Goal: Task Accomplishment & Management: Complete application form

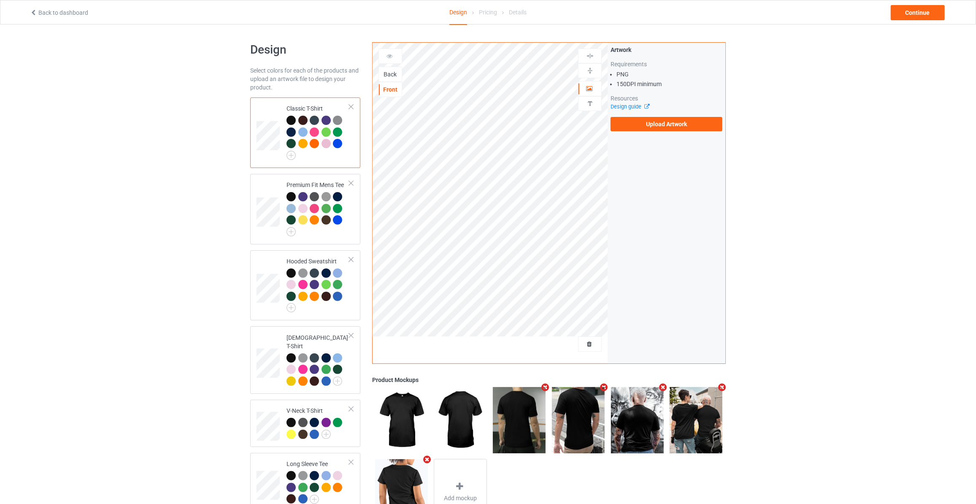
click at [392, 74] on div "Back" at bounding box center [390, 74] width 23 height 8
click at [660, 124] on label "Upload Artwork" at bounding box center [666, 124] width 112 height 14
click at [0, 0] on input "Upload Artwork" at bounding box center [0, 0] width 0 height 0
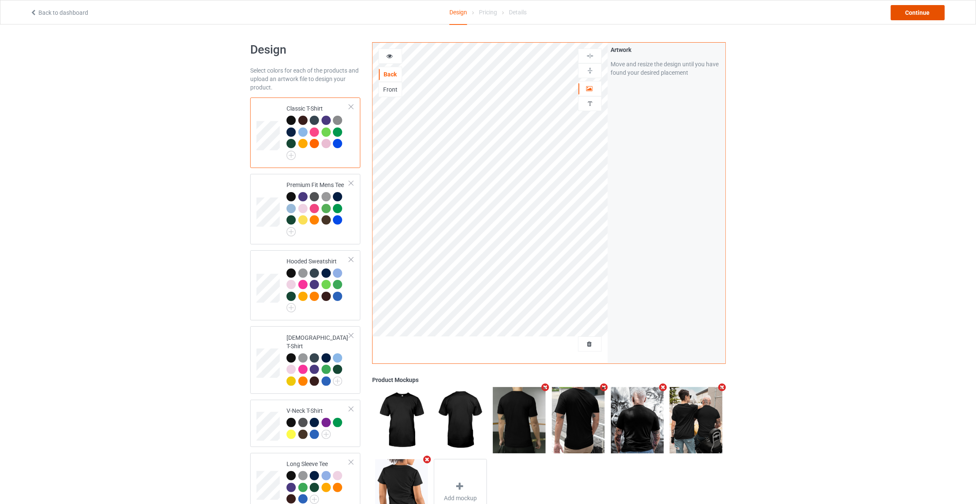
click at [928, 13] on div "Continue" at bounding box center [917, 12] width 54 height 15
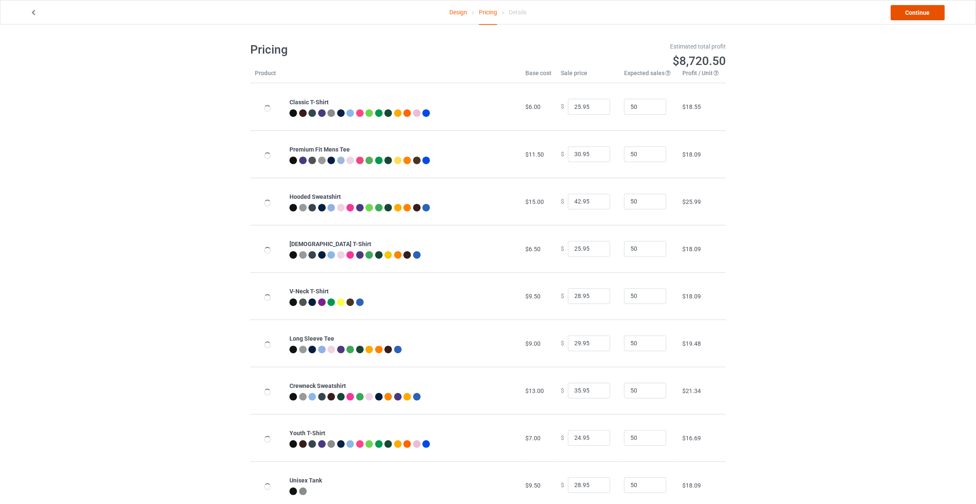
click at [928, 13] on link "Continue" at bounding box center [917, 12] width 54 height 15
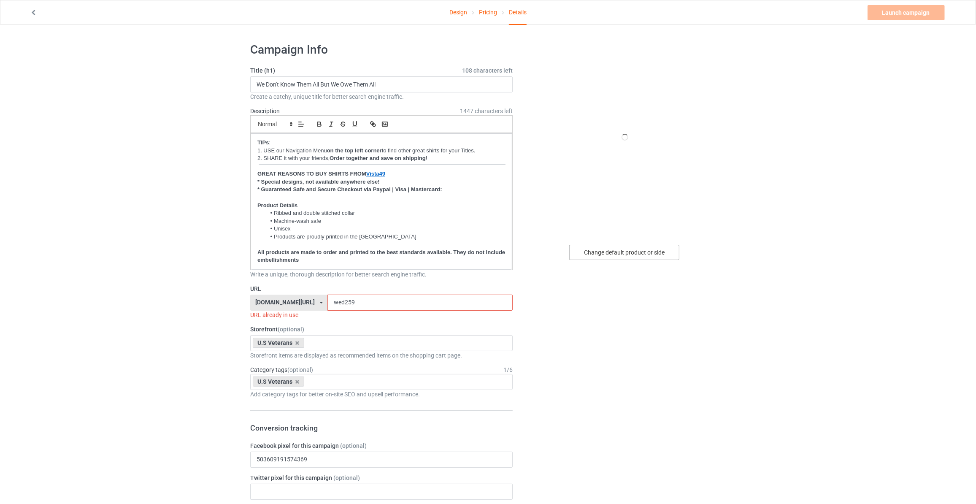
click at [620, 245] on div "Change default product or side" at bounding box center [624, 252] width 110 height 15
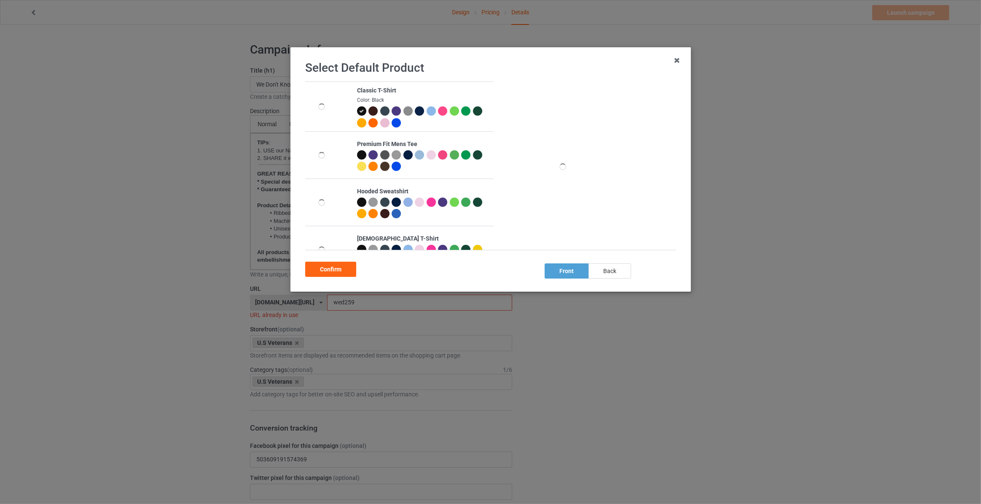
click at [614, 268] on div "back" at bounding box center [610, 270] width 43 height 15
click at [325, 265] on div "Confirm" at bounding box center [330, 268] width 51 height 15
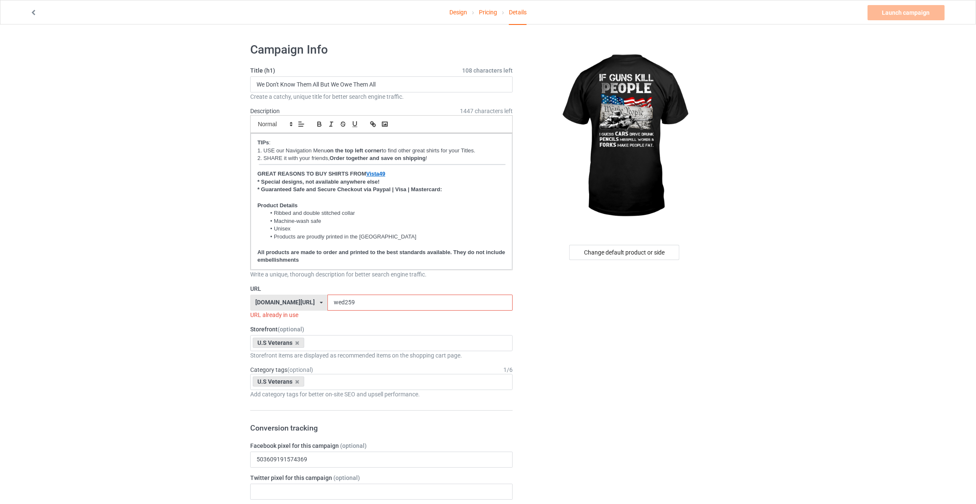
click at [625, 245] on div "Change default product or side" at bounding box center [624, 252] width 110 height 15
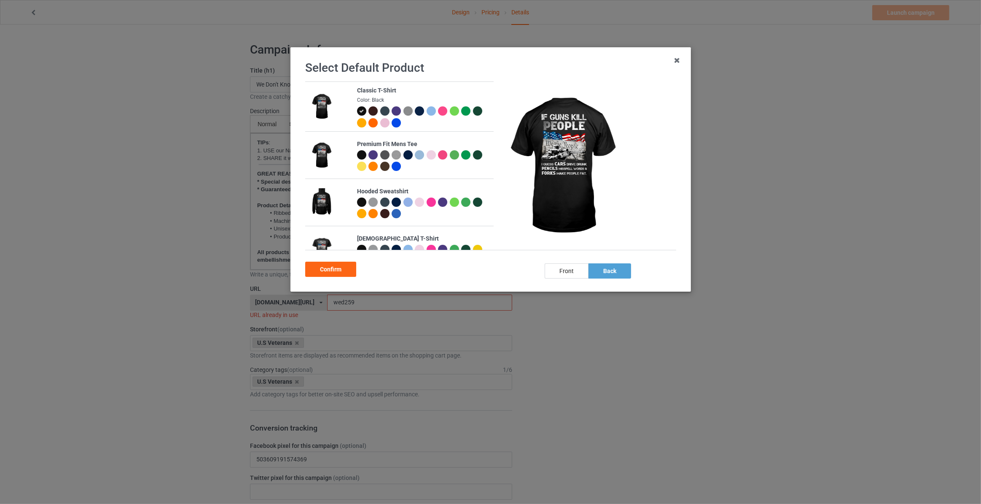
click at [416, 107] on div at bounding box center [419, 110] width 9 height 9
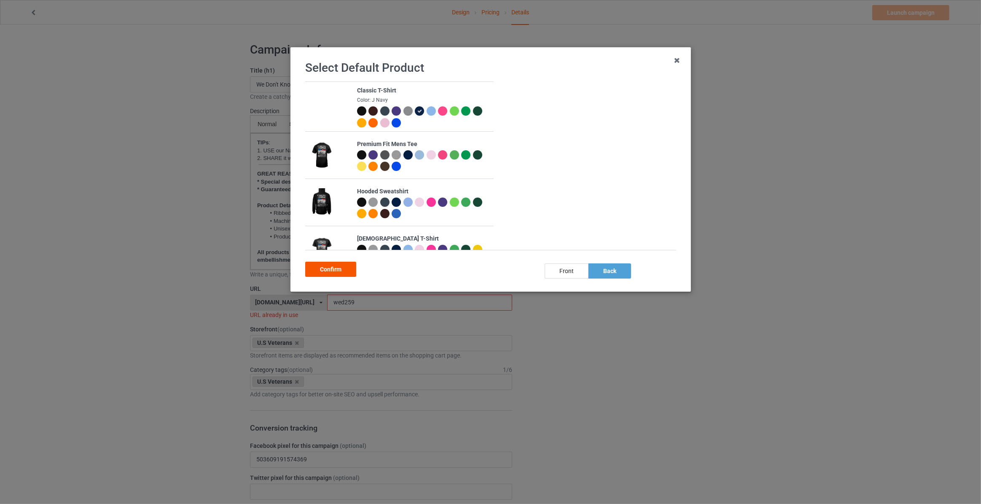
click at [332, 269] on div "Confirm" at bounding box center [330, 268] width 51 height 15
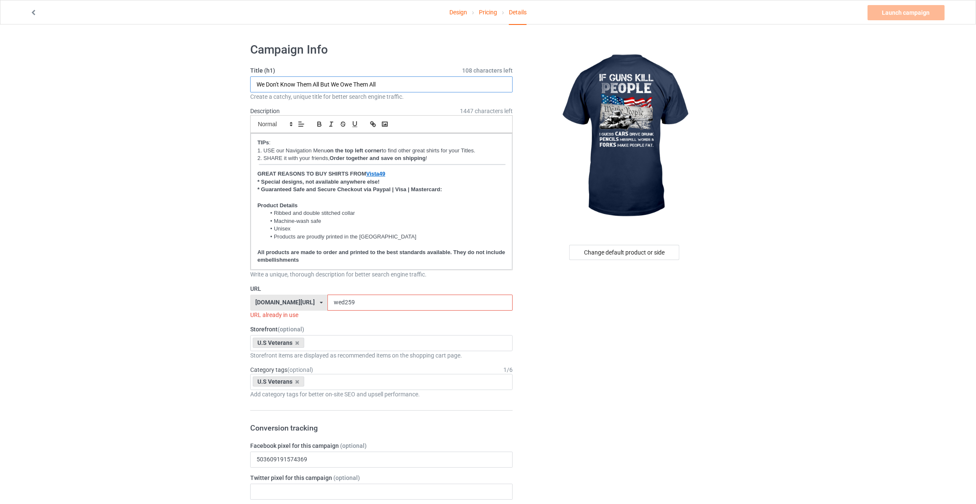
click at [361, 81] on input "We Don't Know Them All But We Owe Them All" at bounding box center [381, 84] width 262 height 16
type input "If Guns Kill People"
drag, startPoint x: 339, startPoint y: 298, endPoint x: 85, endPoint y: 256, distance: 257.7
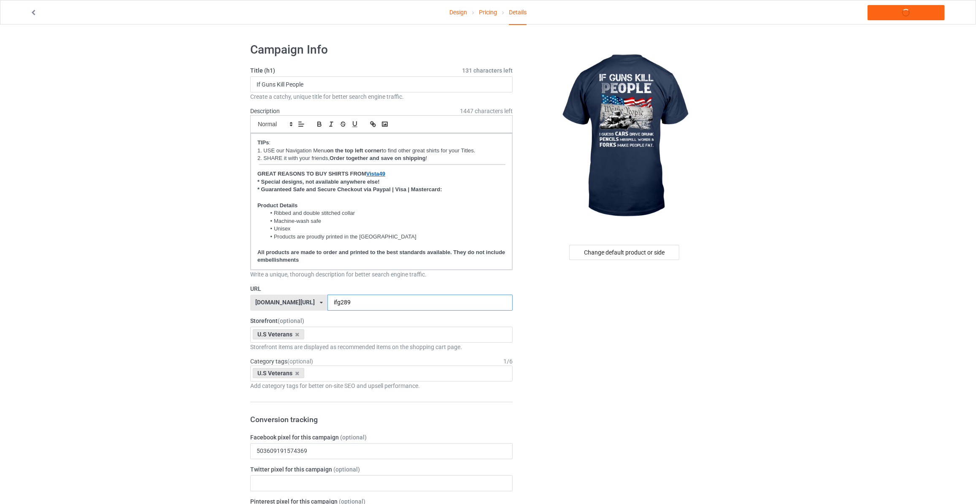
type input "ifg289"
drag, startPoint x: 888, startPoint y: 196, endPoint x: 886, endPoint y: 187, distance: 9.0
click at [884, 11] on link "Launch campaign" at bounding box center [905, 12] width 77 height 15
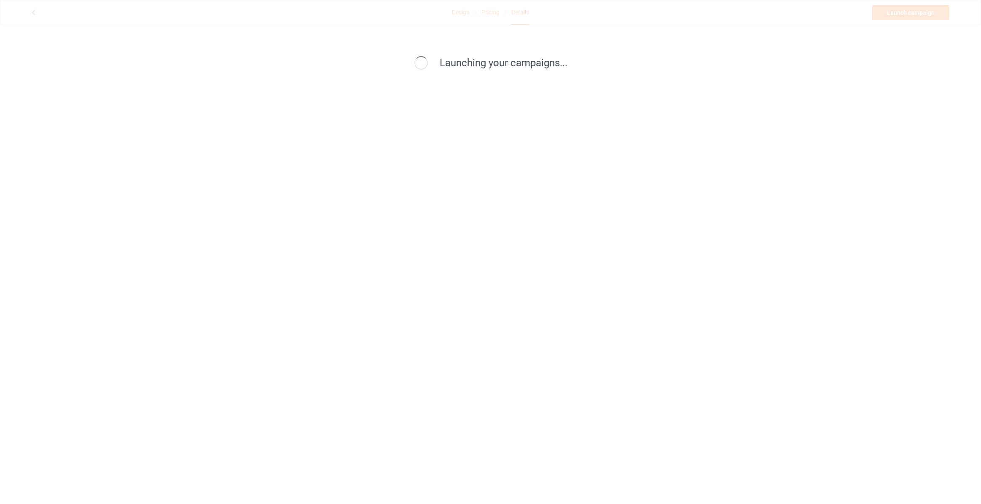
click at [139, 186] on div "Launching your campaigns..." at bounding box center [490, 252] width 981 height 504
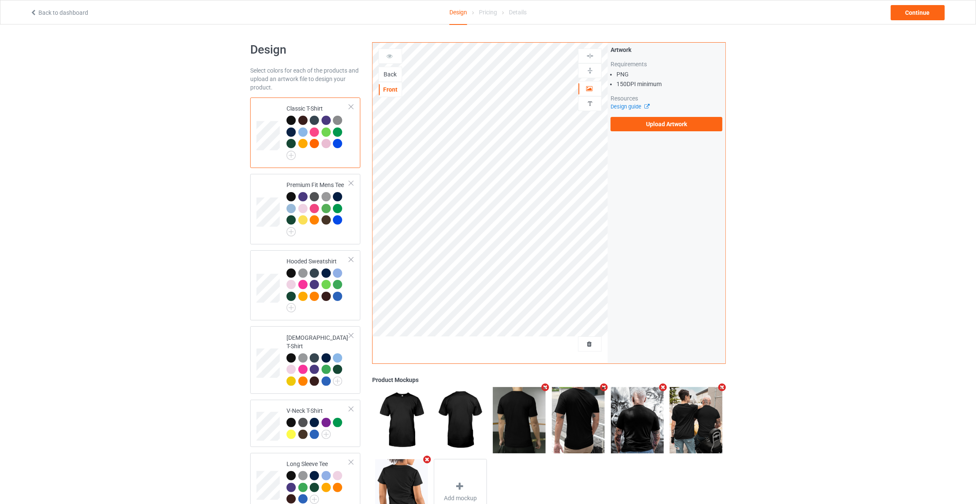
click at [391, 74] on div "Back" at bounding box center [390, 74] width 23 height 8
click at [653, 114] on div "Artwork Requirements PNG 150 DPI minimum Resources Design guide Upload Artwork" at bounding box center [666, 89] width 112 height 86
click at [655, 117] on label "Upload Artwork" at bounding box center [666, 124] width 112 height 14
click at [0, 0] on input "Upload Artwork" at bounding box center [0, 0] width 0 height 0
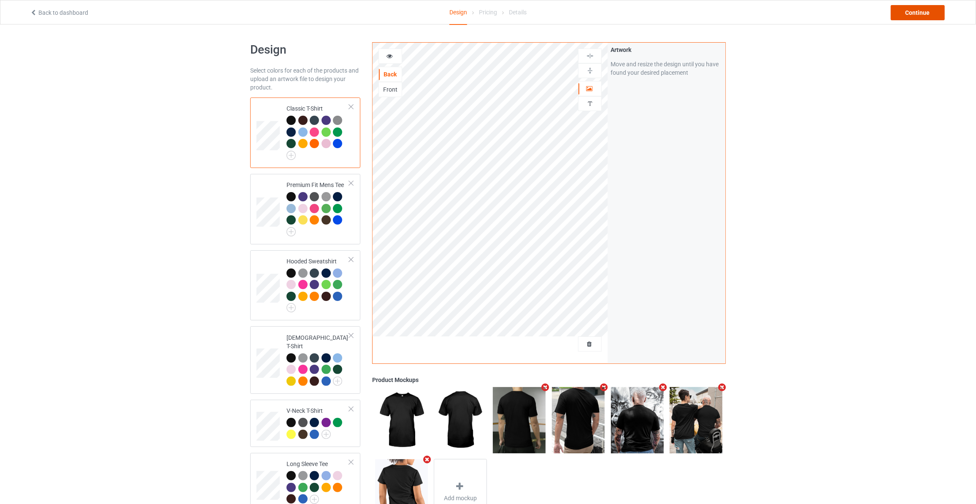
click at [924, 19] on div "Continue" at bounding box center [917, 12] width 54 height 15
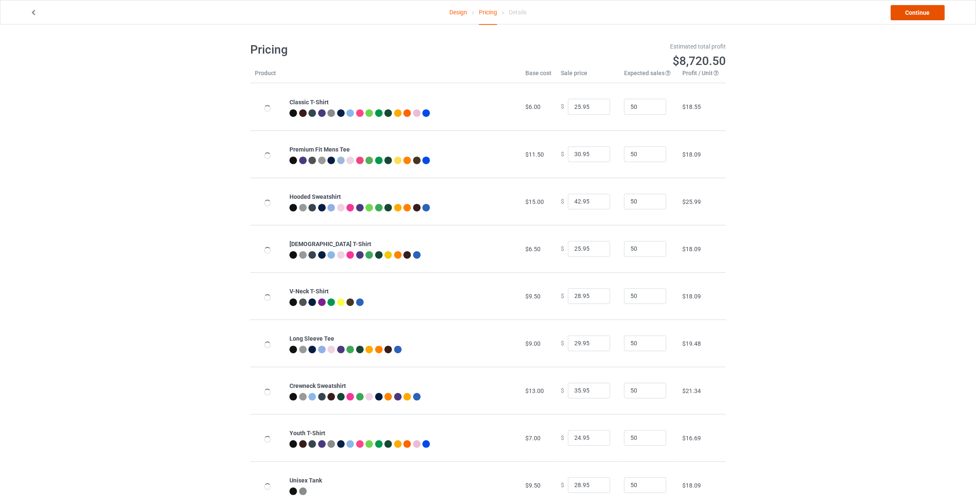
click at [927, 14] on link "Continue" at bounding box center [917, 12] width 54 height 15
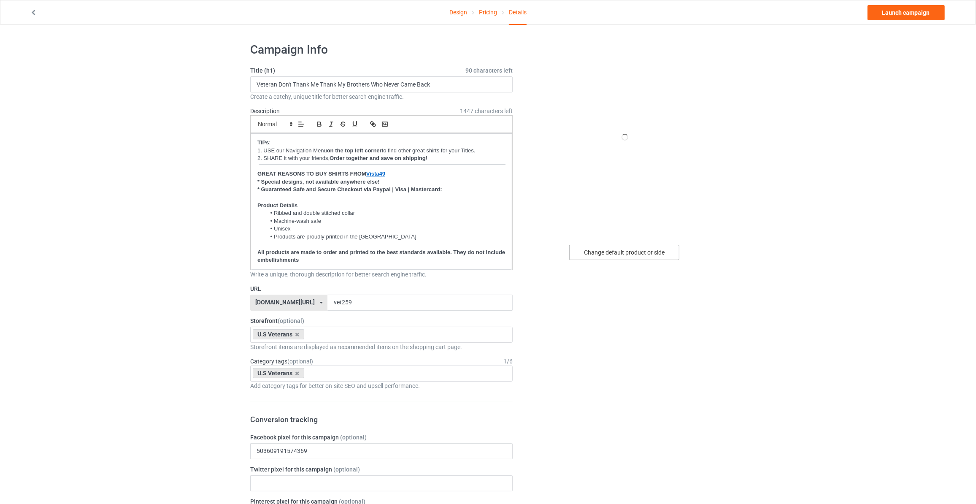
click at [620, 255] on div "Change default product or side" at bounding box center [624, 252] width 110 height 15
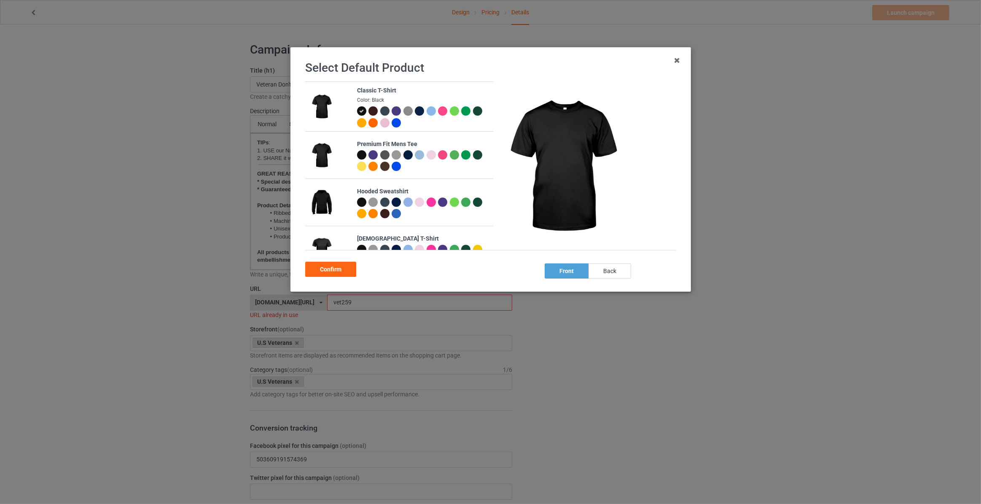
click at [617, 271] on div "back" at bounding box center [610, 270] width 43 height 15
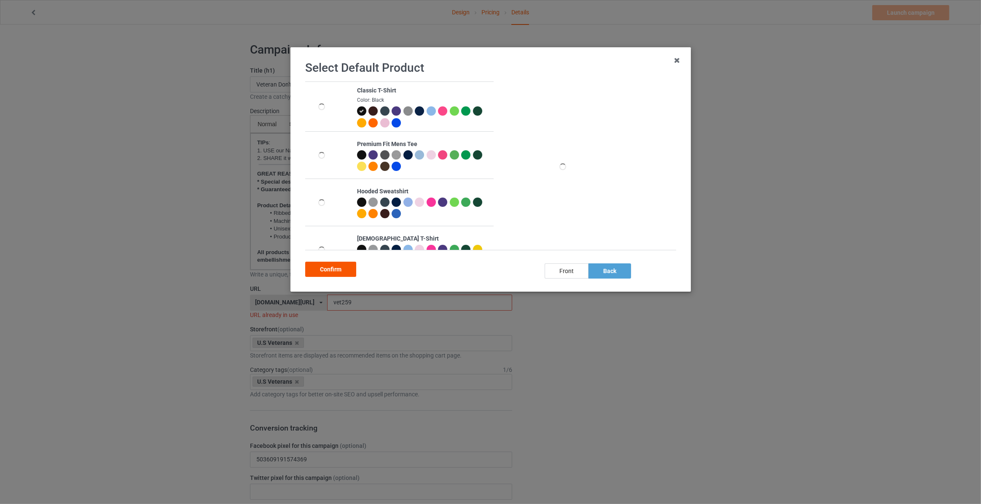
click at [315, 269] on div "Confirm" at bounding box center [330, 268] width 51 height 15
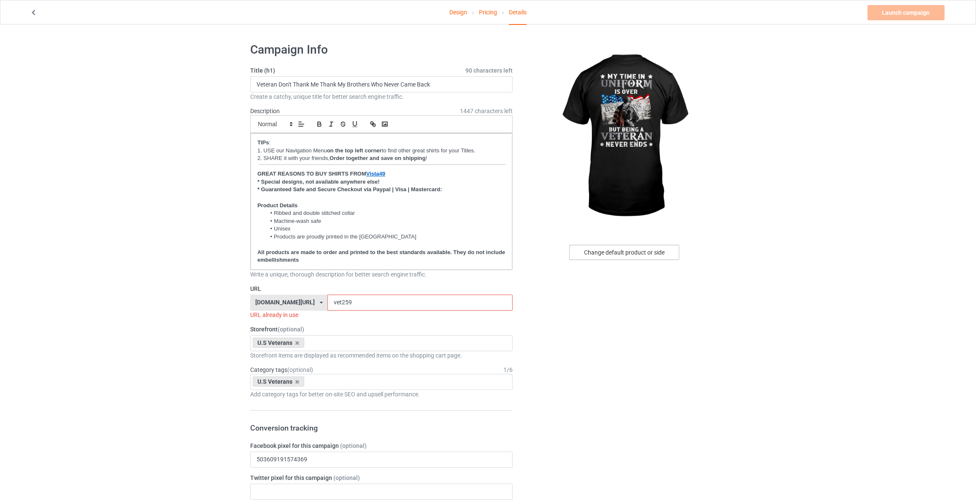
click at [660, 247] on div "Change default product or side" at bounding box center [624, 252] width 110 height 15
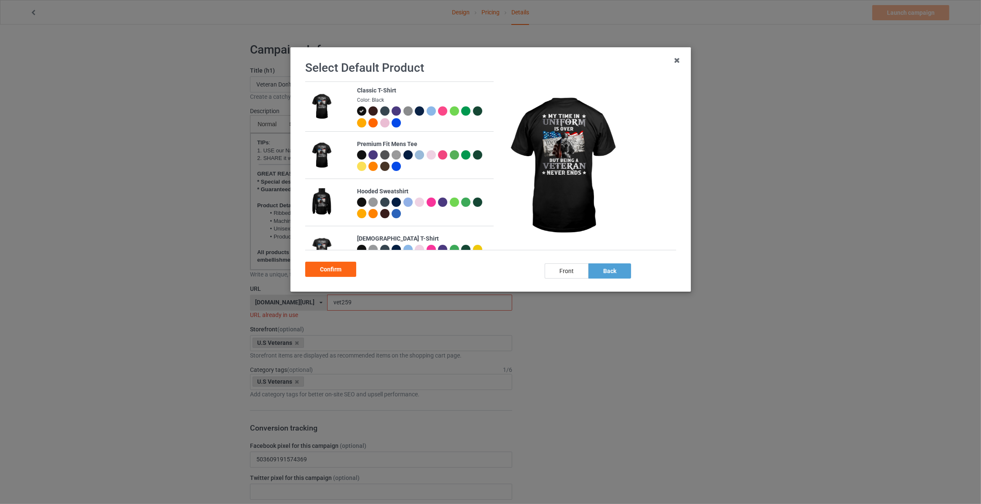
click at [415, 111] on div at bounding box center [419, 110] width 9 height 9
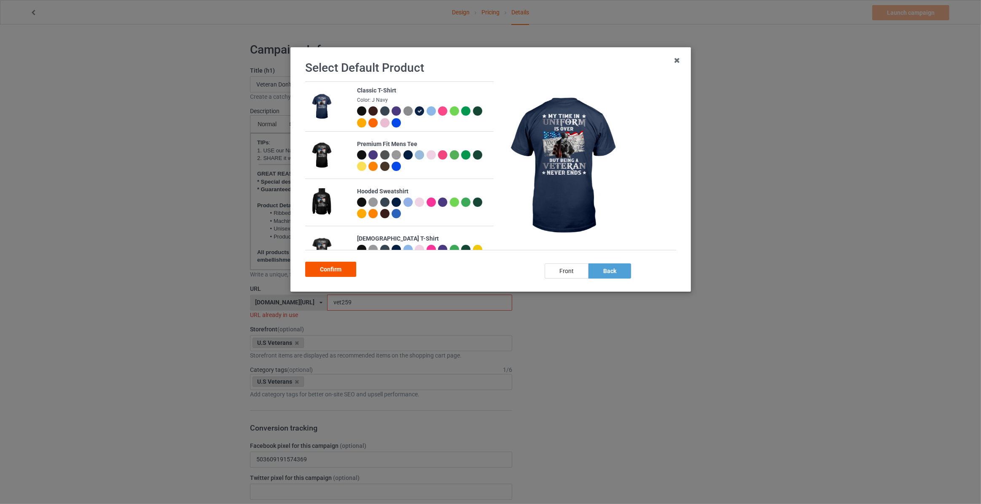
click at [329, 266] on div "Confirm" at bounding box center [330, 268] width 51 height 15
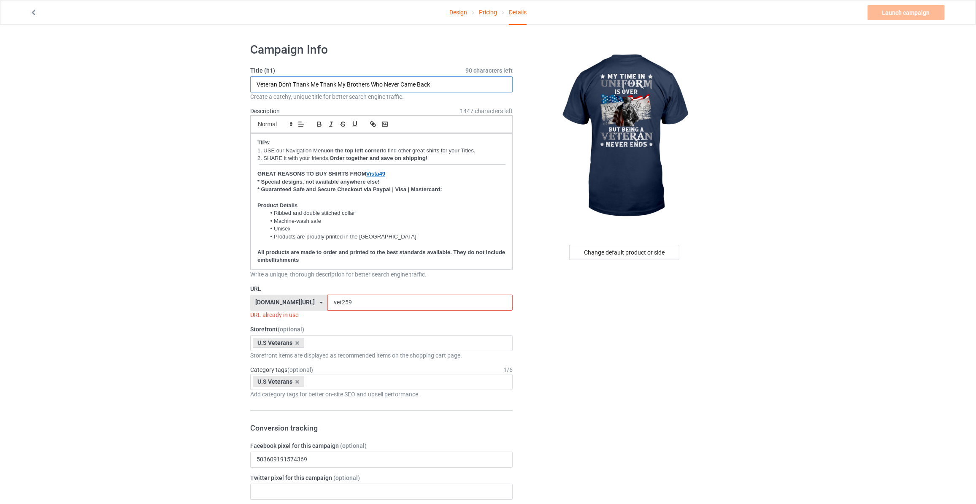
click at [299, 87] on input "Veteran Don't Thank Me Thank My Brothers Who Never Came Back" at bounding box center [381, 84] width 262 height 16
type input "My Time In Uniform Is Over But Being A Veteran Never Ends"
drag, startPoint x: 347, startPoint y: 305, endPoint x: 55, endPoint y: 275, distance: 293.9
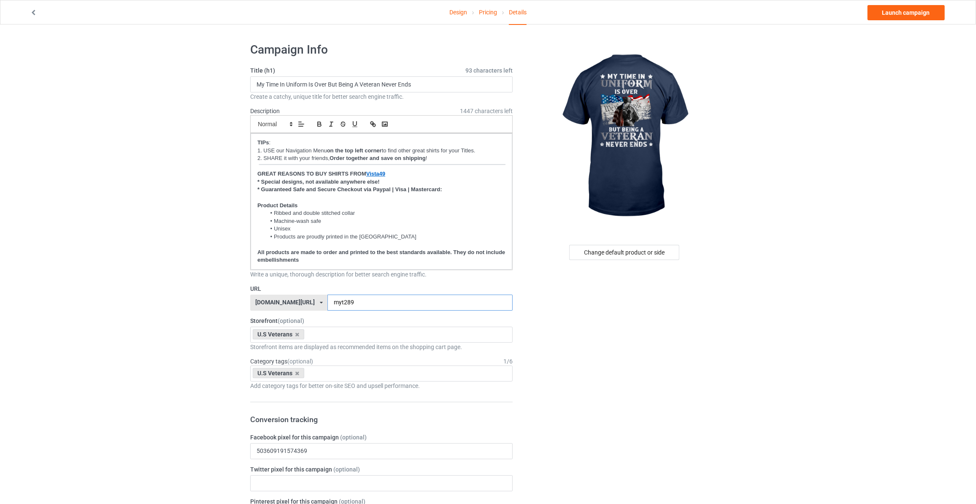
type input "myt289"
click at [895, 15] on link "Launch campaign" at bounding box center [905, 12] width 77 height 15
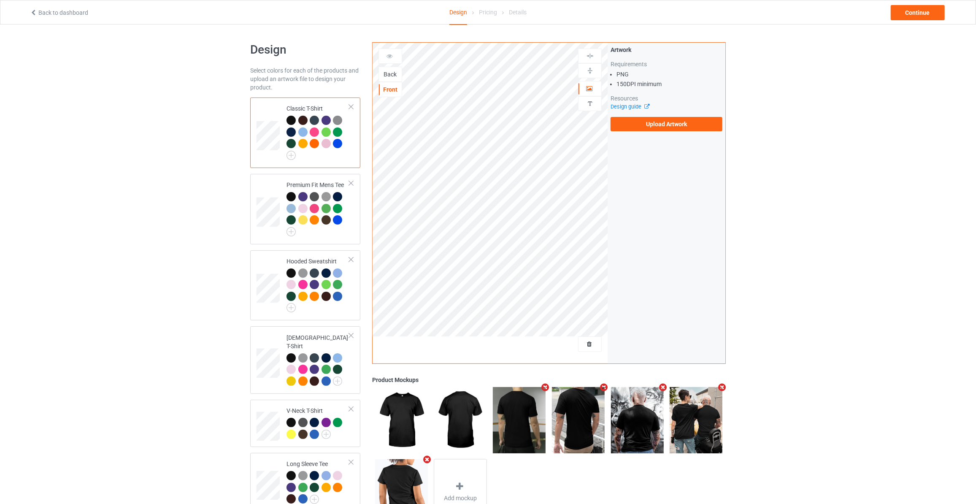
click at [390, 70] on div "Back" at bounding box center [390, 74] width 23 height 8
click at [630, 118] on label "Upload Artwork" at bounding box center [666, 124] width 112 height 14
click at [0, 0] on input "Upload Artwork" at bounding box center [0, 0] width 0 height 0
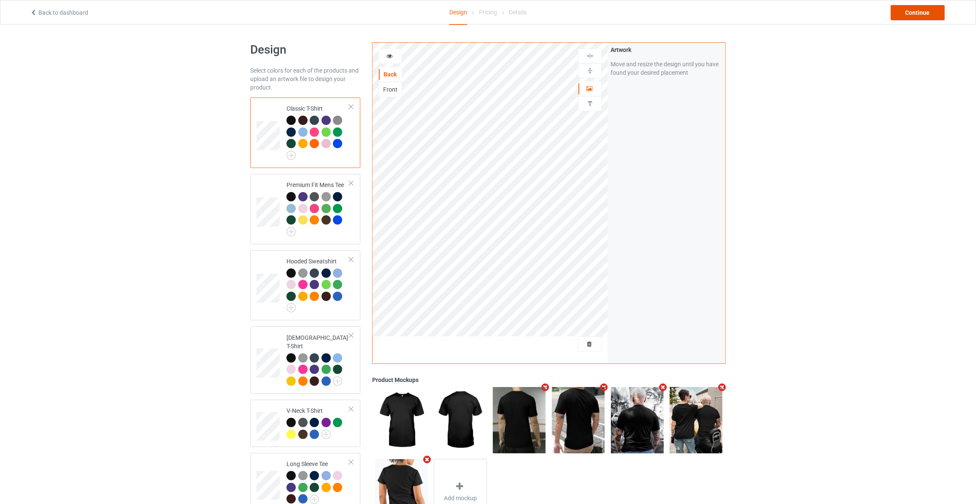
click at [914, 17] on div "Continue" at bounding box center [917, 12] width 54 height 15
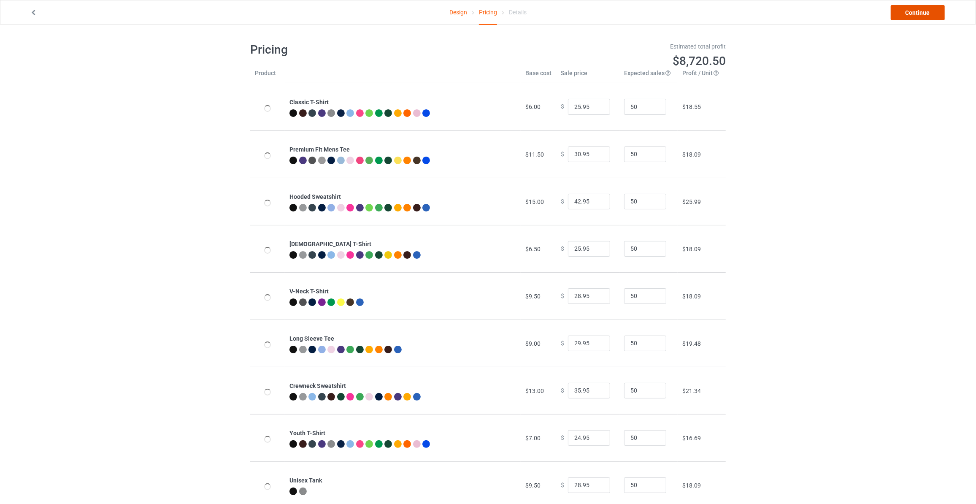
click at [914, 17] on link "Continue" at bounding box center [917, 12] width 54 height 15
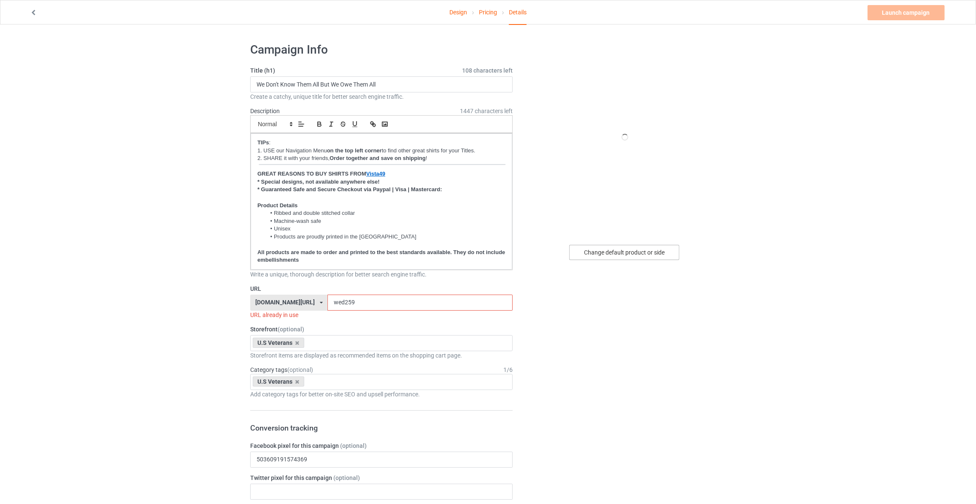
click at [617, 254] on div "Change default product or side" at bounding box center [624, 252] width 110 height 15
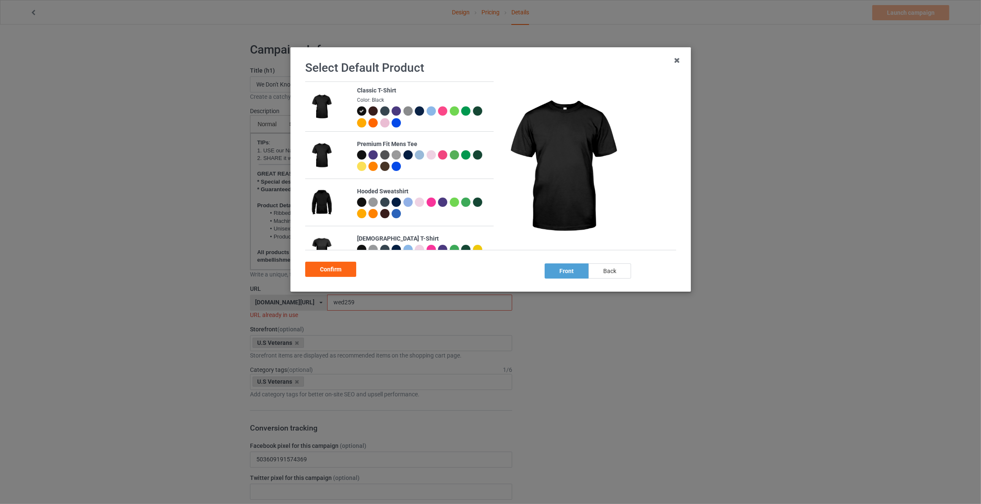
click at [610, 272] on div "back" at bounding box center [610, 270] width 43 height 15
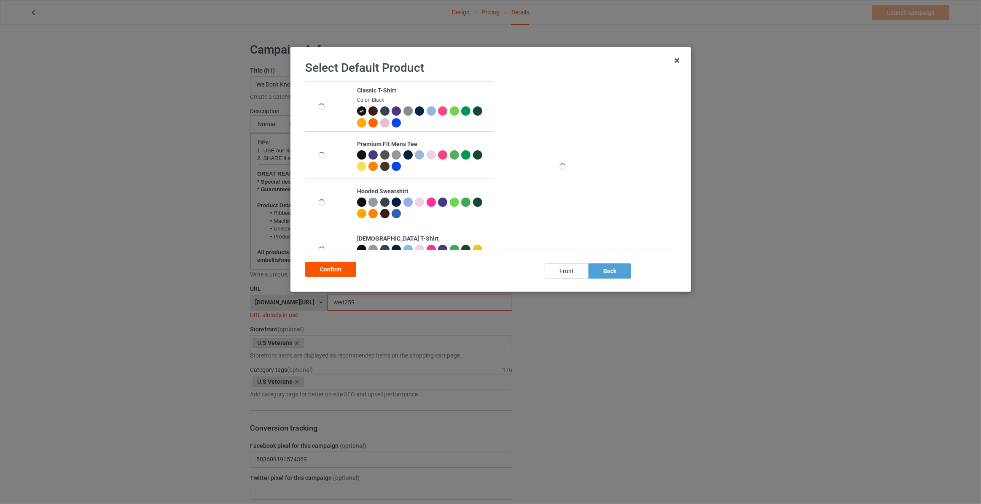
click at [320, 272] on div "Confirm" at bounding box center [330, 268] width 51 height 15
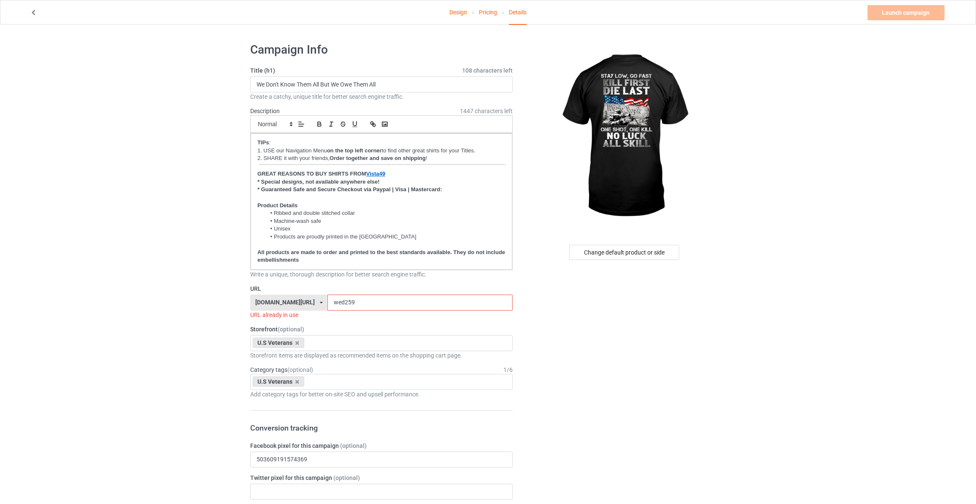
click at [386, 76] on div "Title (h1) 108 characters left We Don't Know Them All But We Owe Them All Creat…" at bounding box center [381, 83] width 262 height 35
click at [391, 81] on input "We Don't Know Them All But We Owe Them All" at bounding box center [381, 84] width 262 height 16
type input "Stay Low Go Fast Kill First Die Last"
drag, startPoint x: 352, startPoint y: 306, endPoint x: 227, endPoint y: 297, distance: 125.2
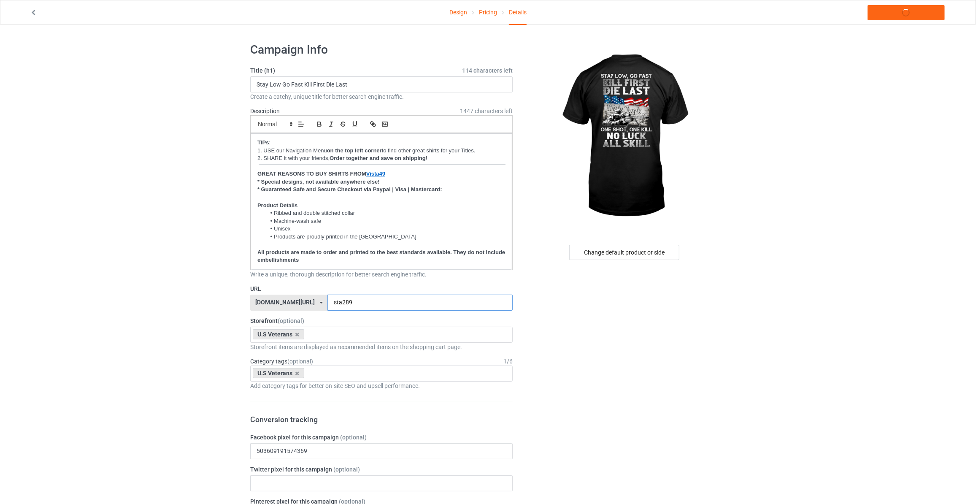
type input "sta289"
click at [901, 4] on div "Design Pricing Details Launch campaign" at bounding box center [487, 12] width 927 height 24
click at [899, 17] on link "Launch campaign" at bounding box center [905, 12] width 77 height 15
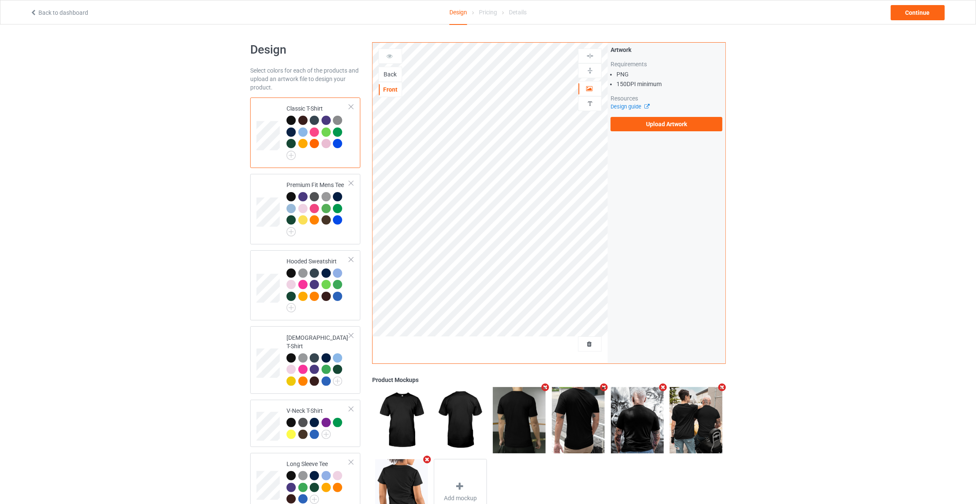
click at [387, 71] on div "Back" at bounding box center [390, 74] width 23 height 8
click at [669, 120] on label "Upload Artwork" at bounding box center [666, 124] width 112 height 14
click at [0, 0] on input "Upload Artwork" at bounding box center [0, 0] width 0 height 0
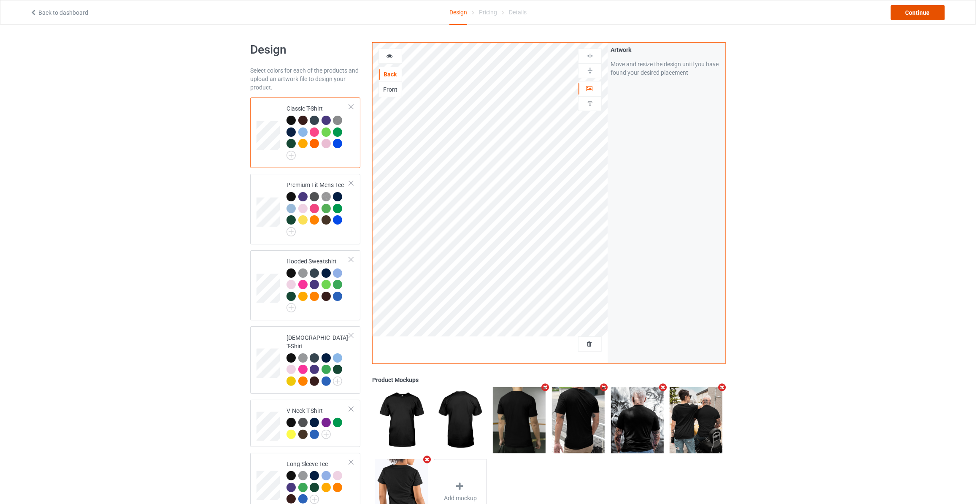
click at [911, 11] on div "Continue" at bounding box center [917, 12] width 54 height 15
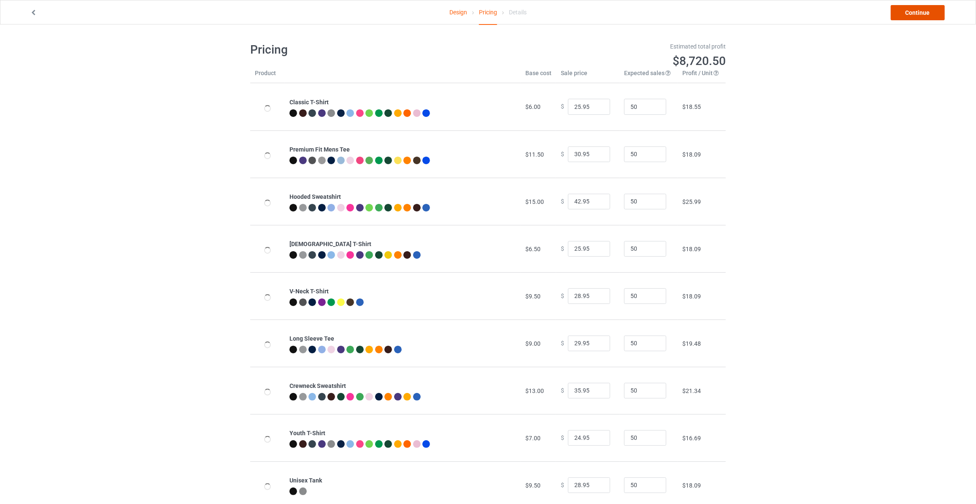
click at [911, 11] on link "Continue" at bounding box center [917, 12] width 54 height 15
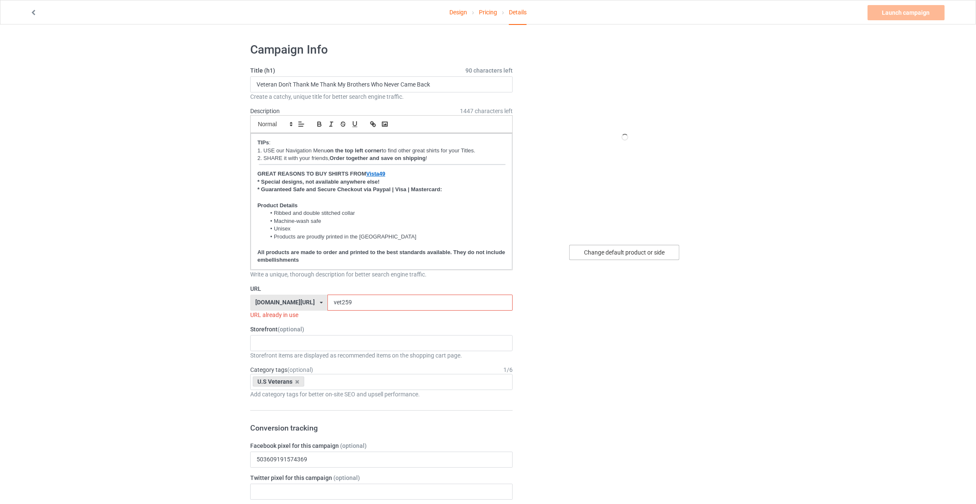
click at [620, 256] on div "Change default product or side" at bounding box center [624, 252] width 110 height 15
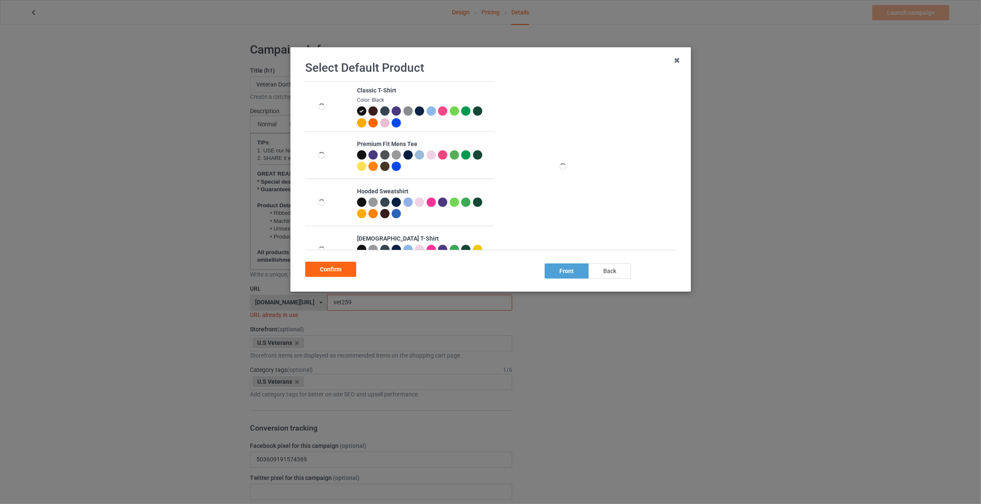
click at [607, 270] on div "back" at bounding box center [610, 270] width 43 height 15
click at [327, 270] on div "Confirm" at bounding box center [330, 268] width 51 height 15
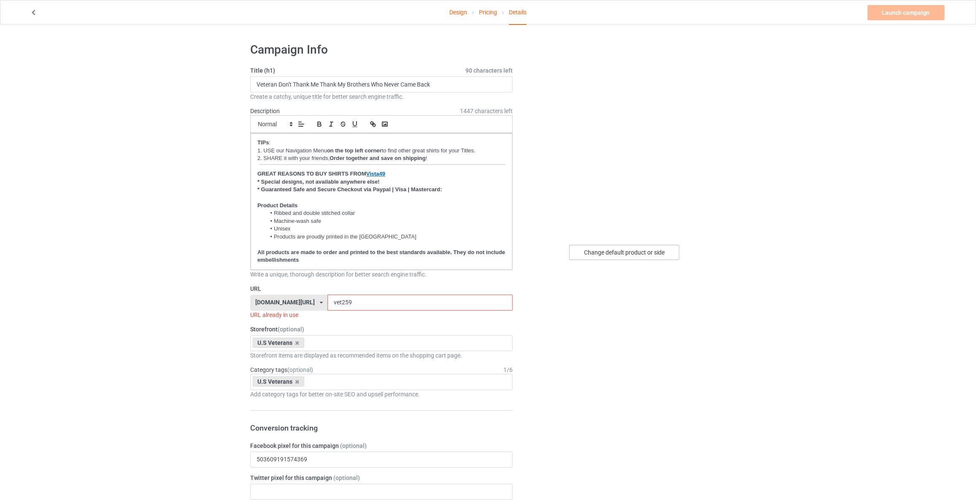
click at [614, 251] on div "Change default product or side" at bounding box center [624, 252] width 110 height 15
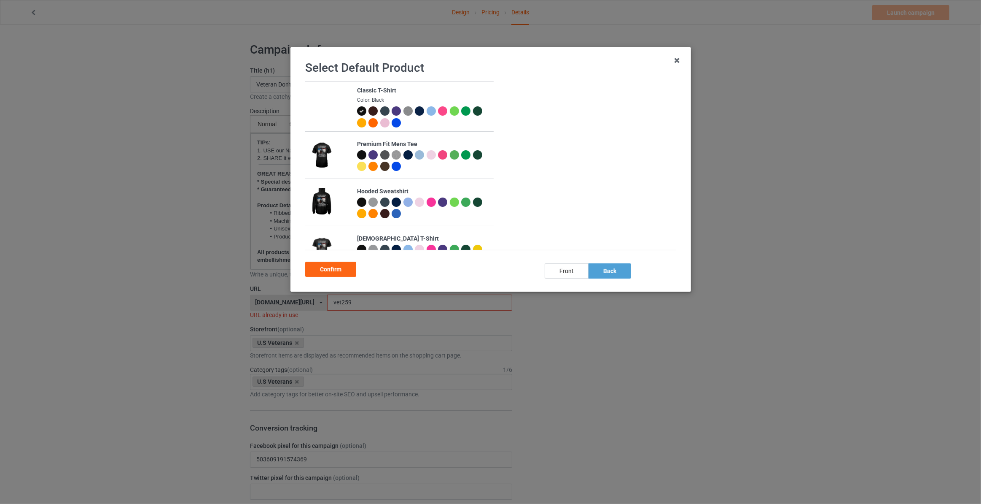
click at [417, 109] on div at bounding box center [419, 110] width 9 height 9
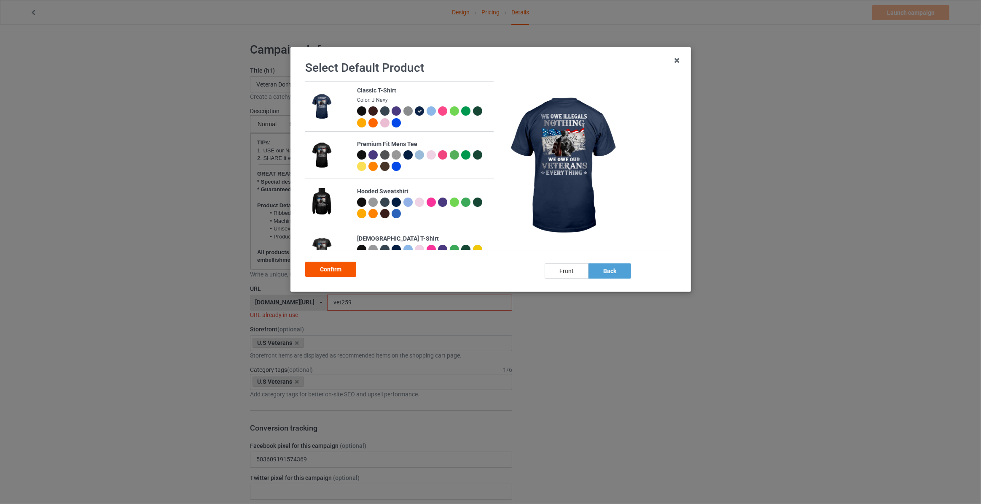
click at [339, 270] on div "Confirm" at bounding box center [330, 268] width 51 height 15
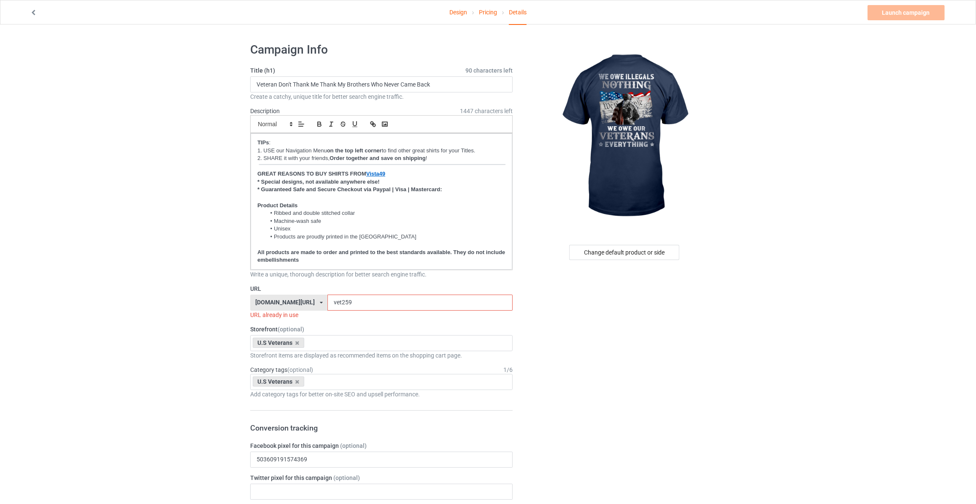
click at [358, 78] on input "Veteran Don't Thank Me Thank My Brothers Who Never Came Back" at bounding box center [381, 84] width 262 height 16
type input "We Owe Illegals Nothing We Owe Our Veterans Everything"
drag, startPoint x: 370, startPoint y: 308, endPoint x: 248, endPoint y: 298, distance: 122.3
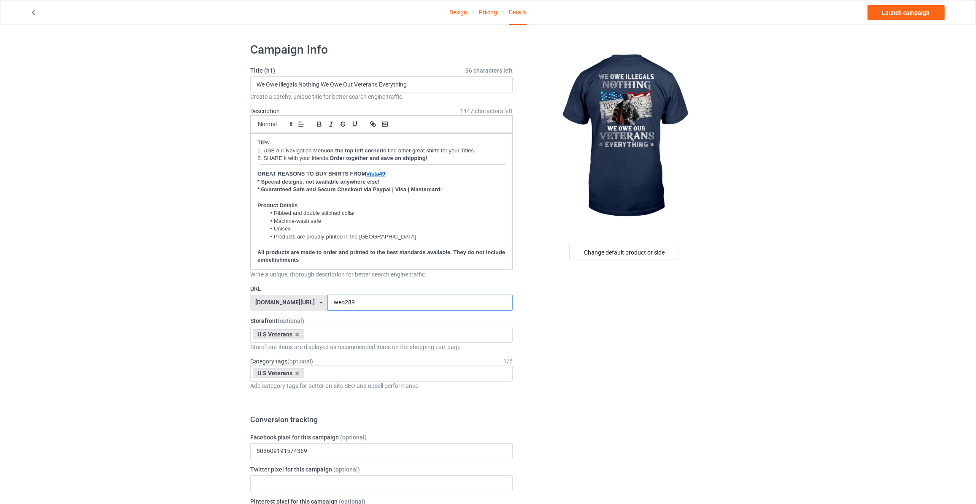
type input "weo289"
click at [881, 12] on link "Launch campaign" at bounding box center [905, 12] width 77 height 15
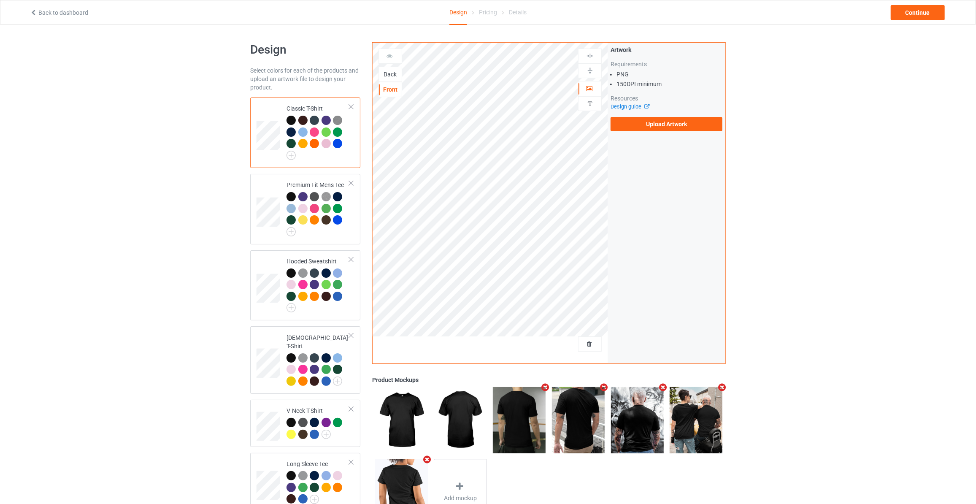
click at [391, 73] on div "Back" at bounding box center [390, 74] width 23 height 8
click at [654, 126] on label "Upload Artwork" at bounding box center [666, 124] width 112 height 14
click at [0, 0] on input "Upload Artwork" at bounding box center [0, 0] width 0 height 0
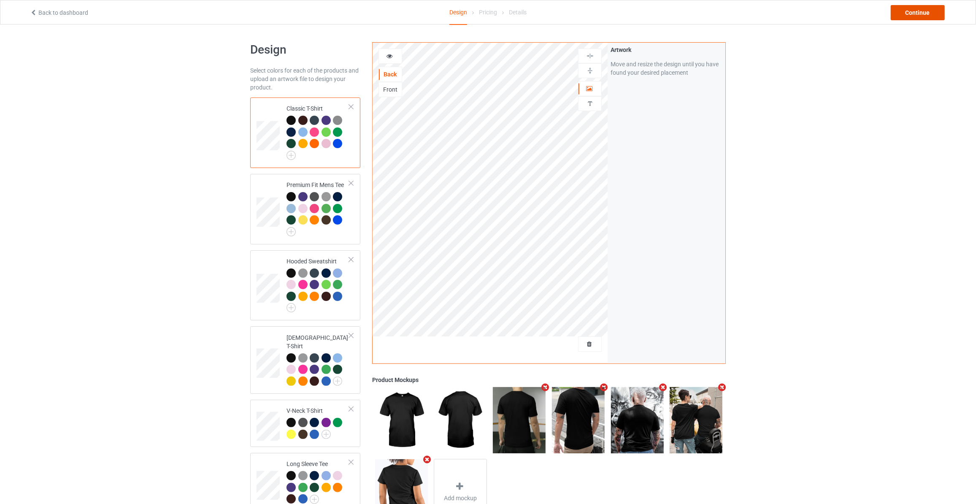
click at [907, 16] on div "Continue" at bounding box center [917, 12] width 54 height 15
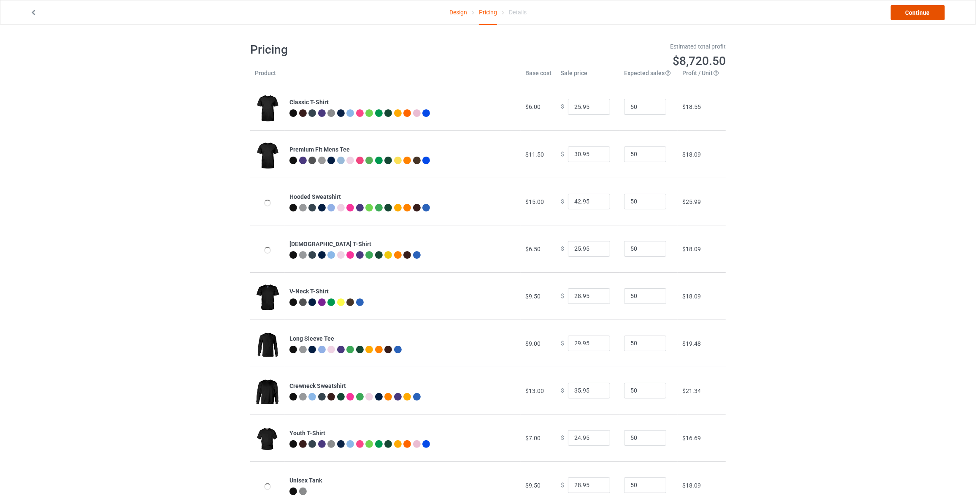
click at [918, 15] on link "Continue" at bounding box center [917, 12] width 54 height 15
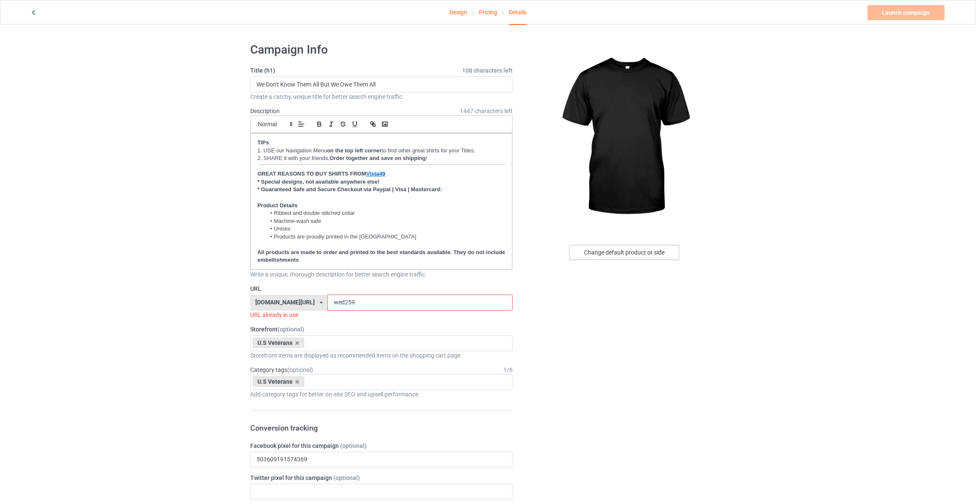
click at [608, 252] on div "Change default product or side" at bounding box center [624, 252] width 110 height 15
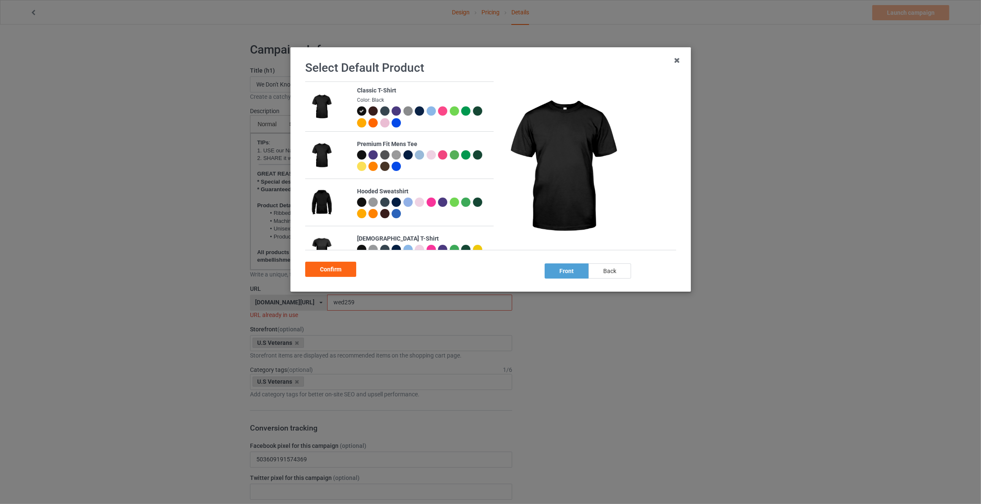
click at [610, 270] on div "back" at bounding box center [610, 270] width 43 height 15
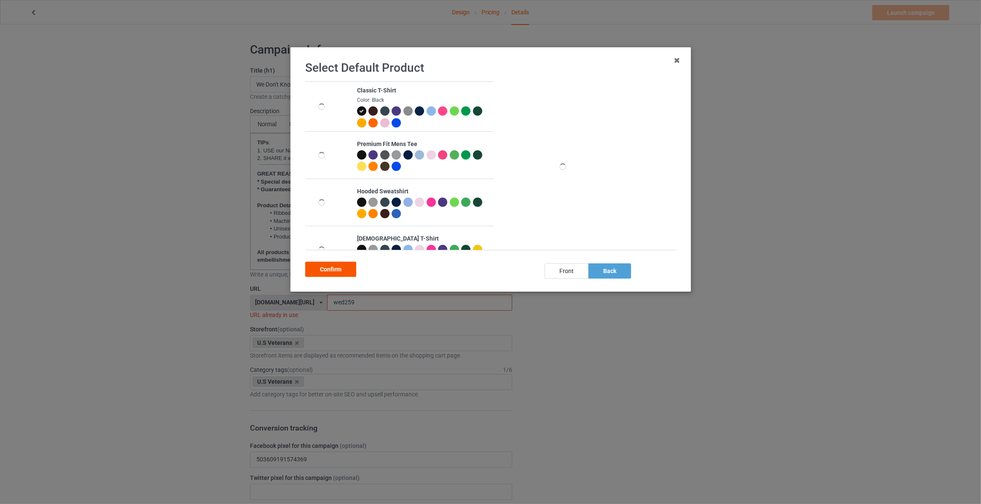
click at [344, 276] on div "Confirm" at bounding box center [330, 268] width 51 height 15
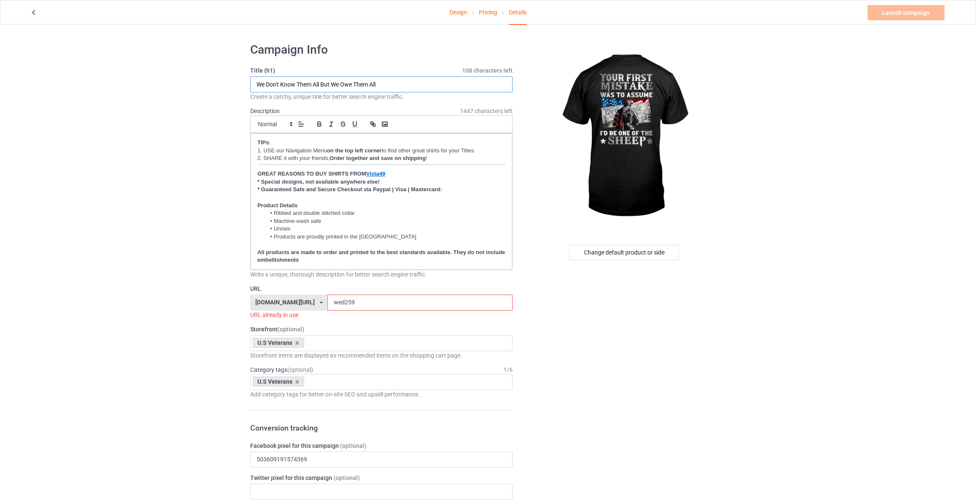
click at [408, 82] on input "We Don't Know Them All But We Owe Them All" at bounding box center [381, 84] width 262 height 16
type input "Your First Mistake Was To Assume I'd Be One Of The Sheep"
drag, startPoint x: 355, startPoint y: 301, endPoint x: 0, endPoint y: 282, distance: 355.2
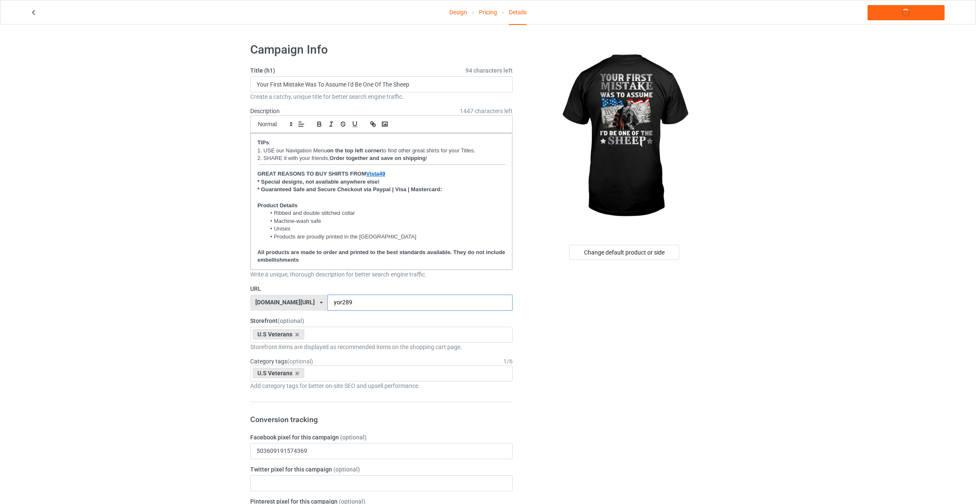
type input "yor289"
click at [899, 14] on link "Launch campaign" at bounding box center [905, 12] width 77 height 15
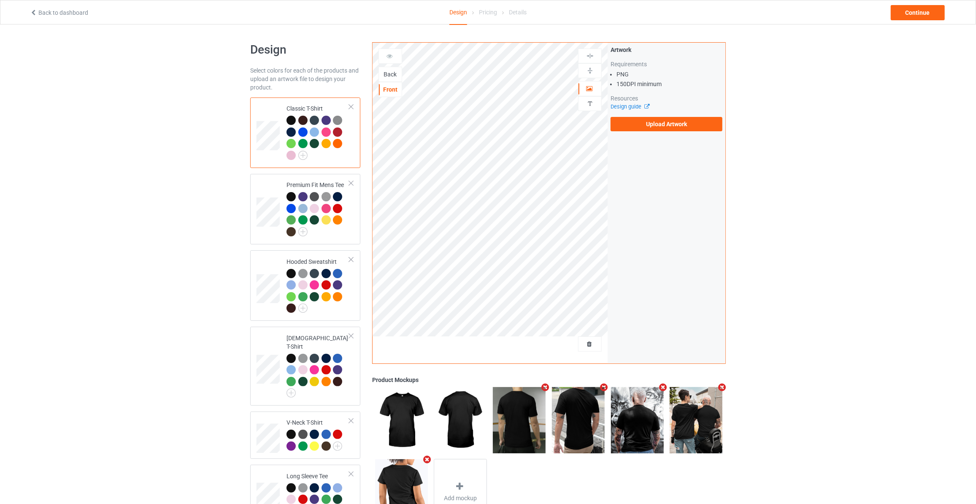
click at [394, 73] on div "Back" at bounding box center [390, 74] width 23 height 8
click at [644, 129] on label "Upload Artwork" at bounding box center [666, 124] width 112 height 14
click at [0, 0] on input "Upload Artwork" at bounding box center [0, 0] width 0 height 0
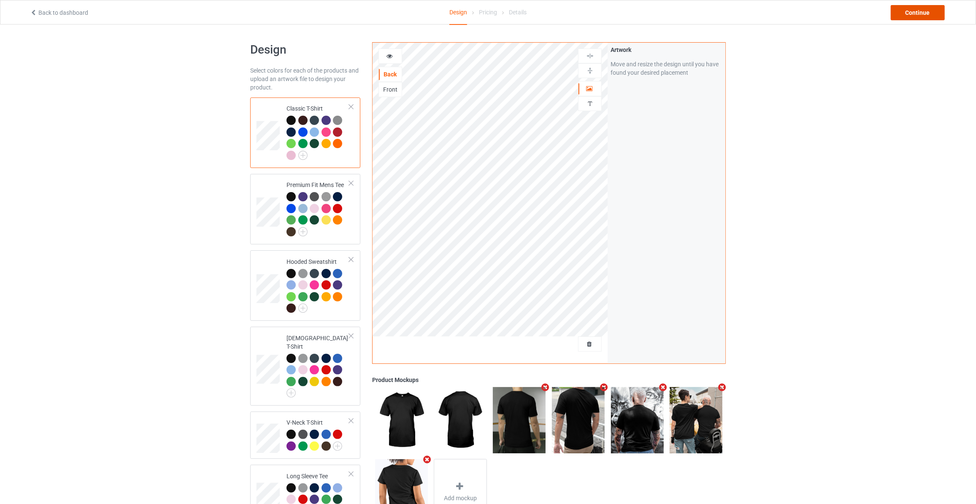
click at [911, 14] on div "Continue" at bounding box center [917, 12] width 54 height 15
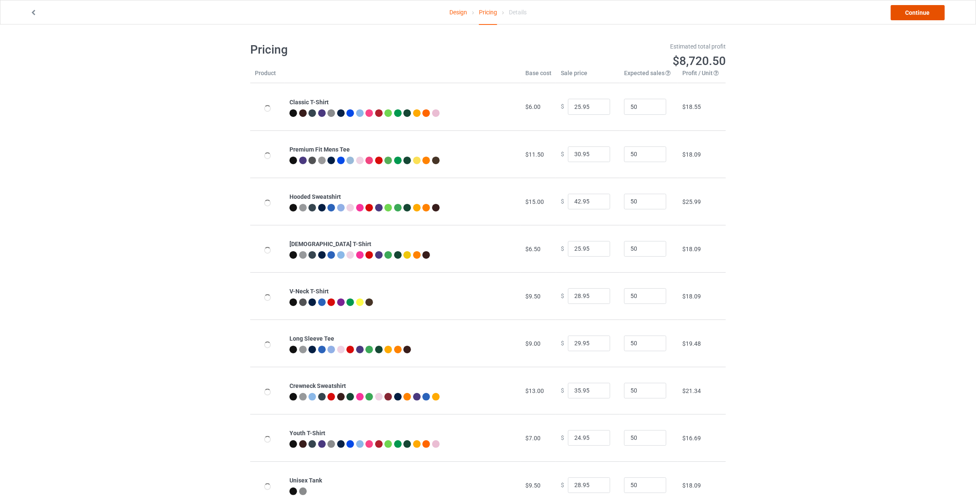
click at [911, 14] on link "Continue" at bounding box center [917, 12] width 54 height 15
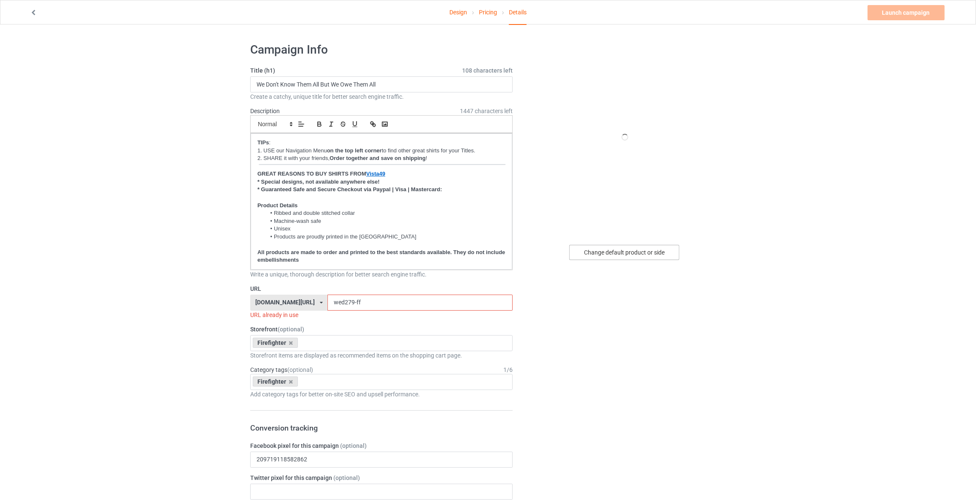
click at [600, 254] on div "Change default product or side" at bounding box center [624, 252] width 110 height 15
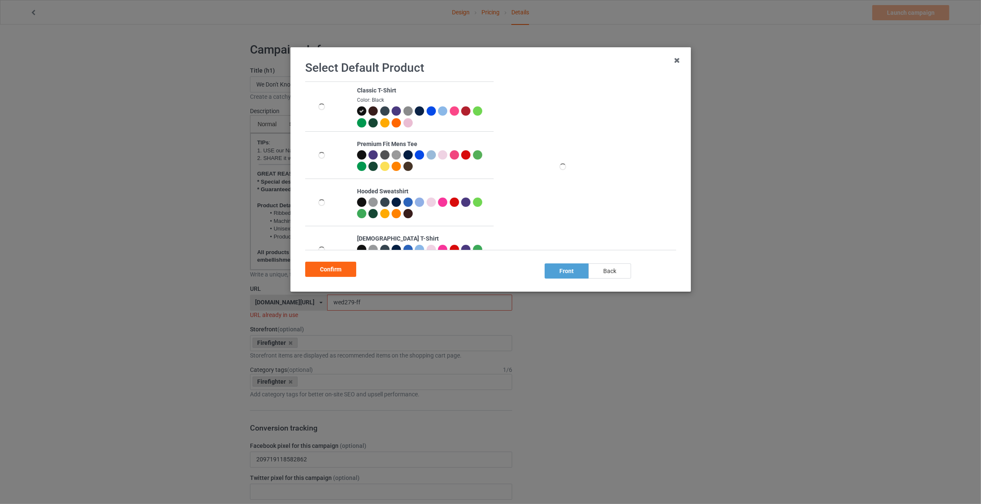
click at [609, 270] on div "back" at bounding box center [610, 270] width 43 height 15
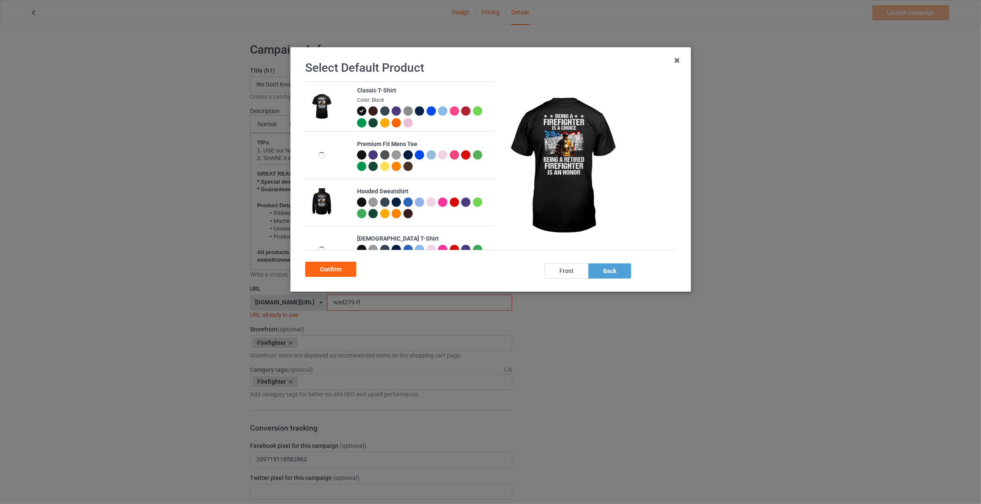
click at [415, 110] on div at bounding box center [419, 110] width 9 height 9
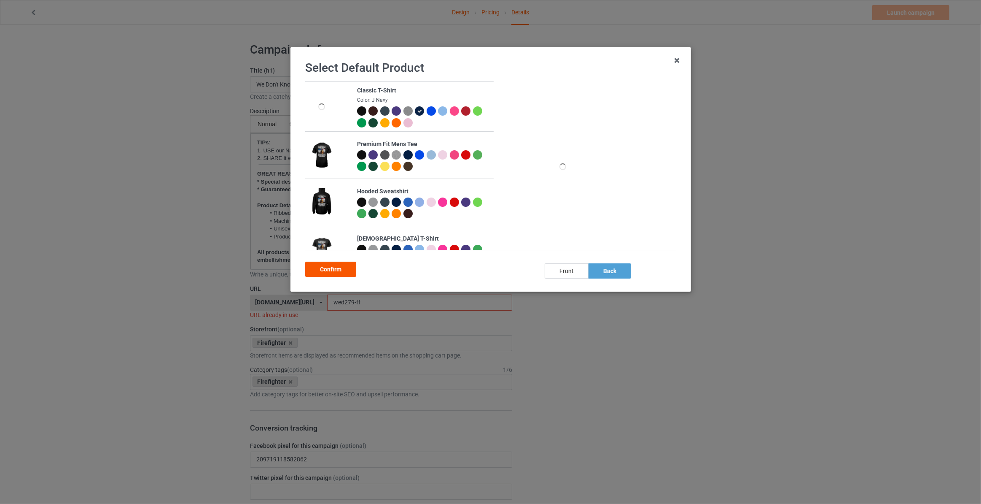
click at [341, 269] on div "Confirm" at bounding box center [330, 268] width 51 height 15
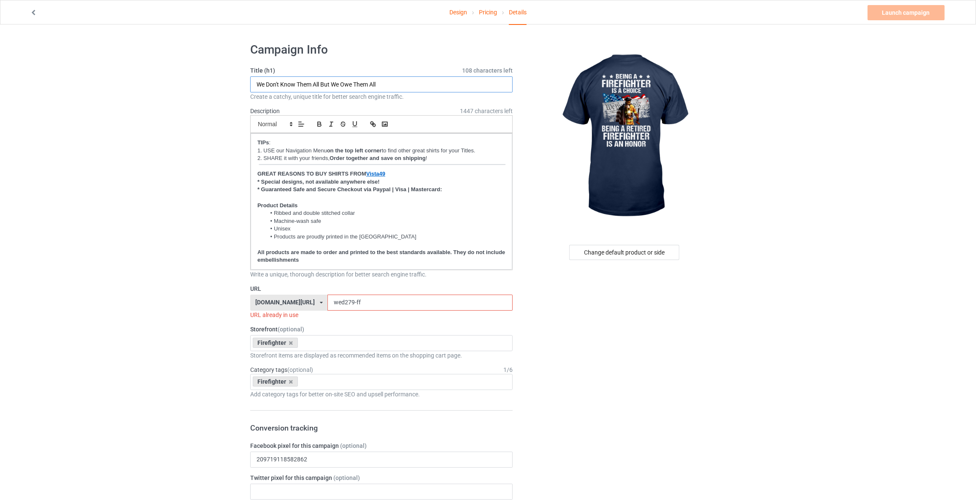
click at [388, 81] on input "We Don't Know Them All But We Owe Them All" at bounding box center [381, 84] width 262 height 16
paste input "r"
type input "Being A Firefighter Is A Choice Being A Retired Firefighter Is An Honor"
drag, startPoint x: 350, startPoint y: 299, endPoint x: 108, endPoint y: 291, distance: 241.8
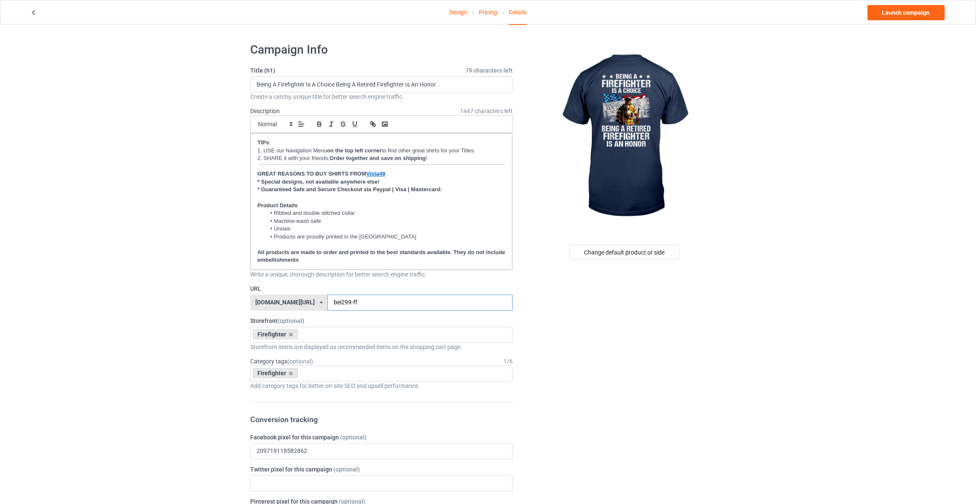
type input "bei299-ff"
click at [897, 16] on link "Launch campaign" at bounding box center [905, 12] width 77 height 15
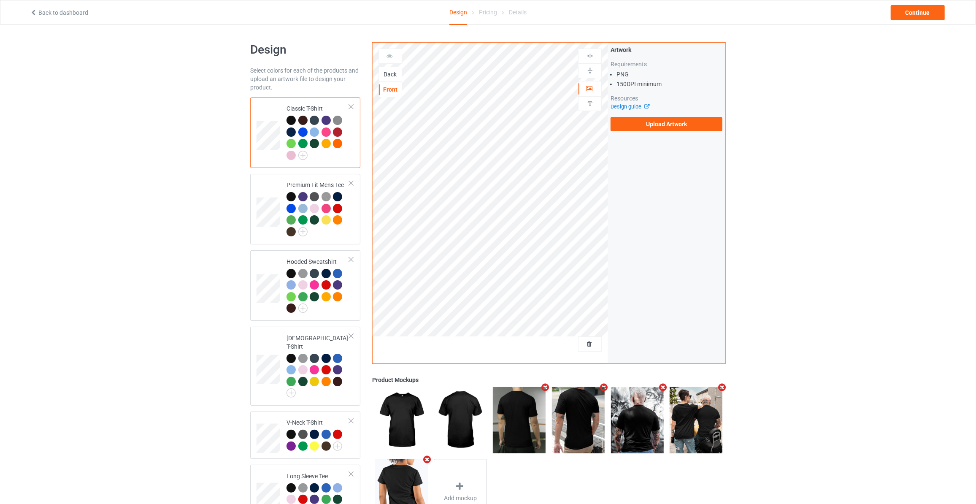
click at [387, 73] on div "Back" at bounding box center [390, 74] width 23 height 8
click at [655, 129] on label "Upload Artwork" at bounding box center [666, 124] width 112 height 14
click at [0, 0] on input "Upload Artwork" at bounding box center [0, 0] width 0 height 0
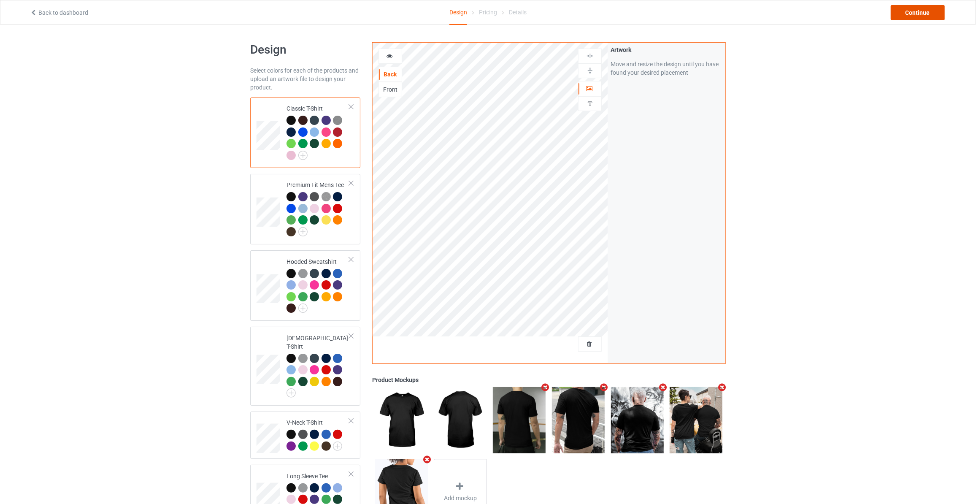
click at [903, 10] on div "Continue" at bounding box center [917, 12] width 54 height 15
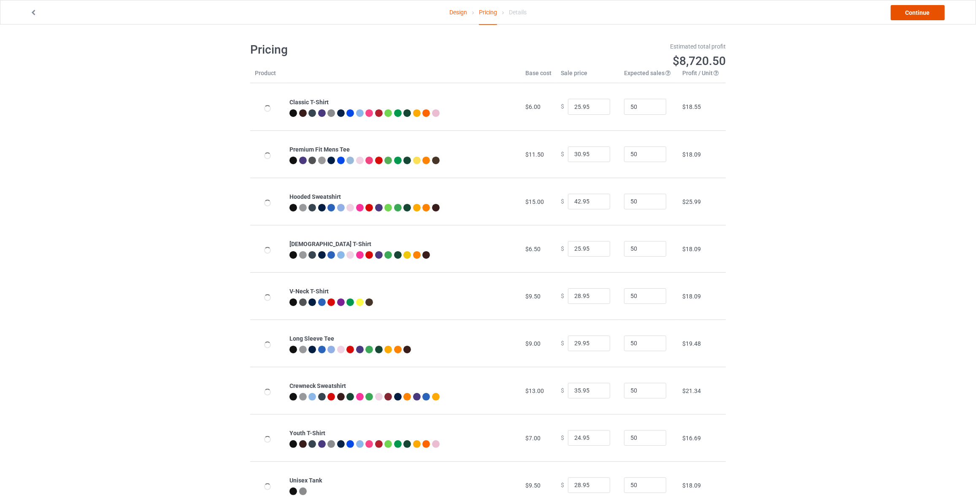
click at [904, 10] on link "Continue" at bounding box center [917, 12] width 54 height 15
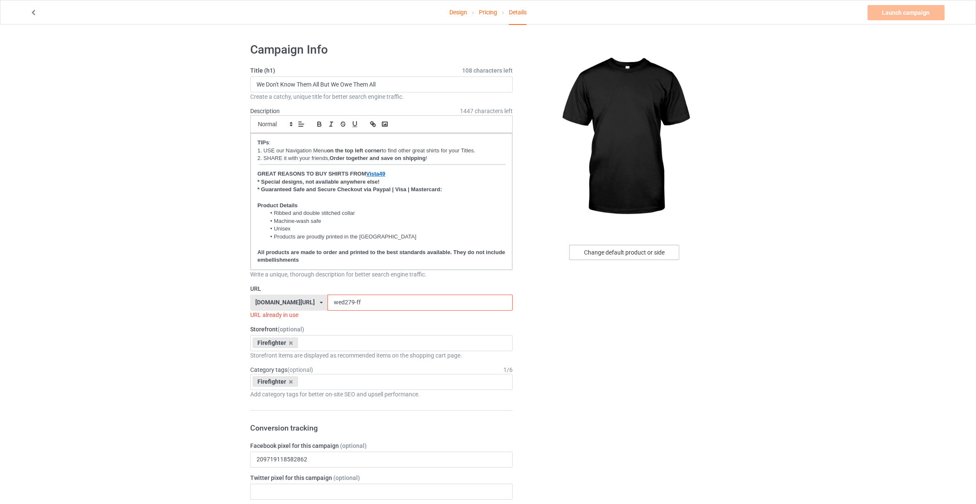
click at [615, 246] on div "Change default product or side" at bounding box center [624, 252] width 110 height 15
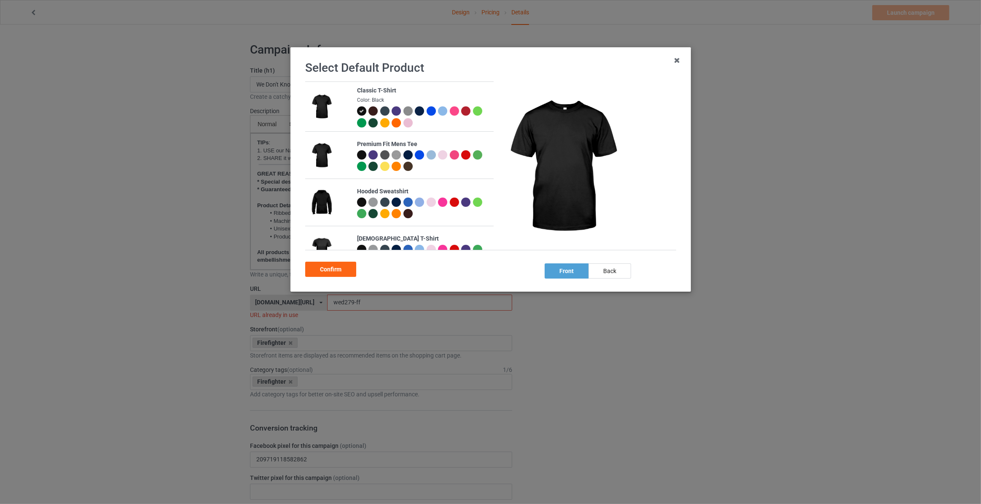
click at [417, 109] on div at bounding box center [419, 110] width 9 height 9
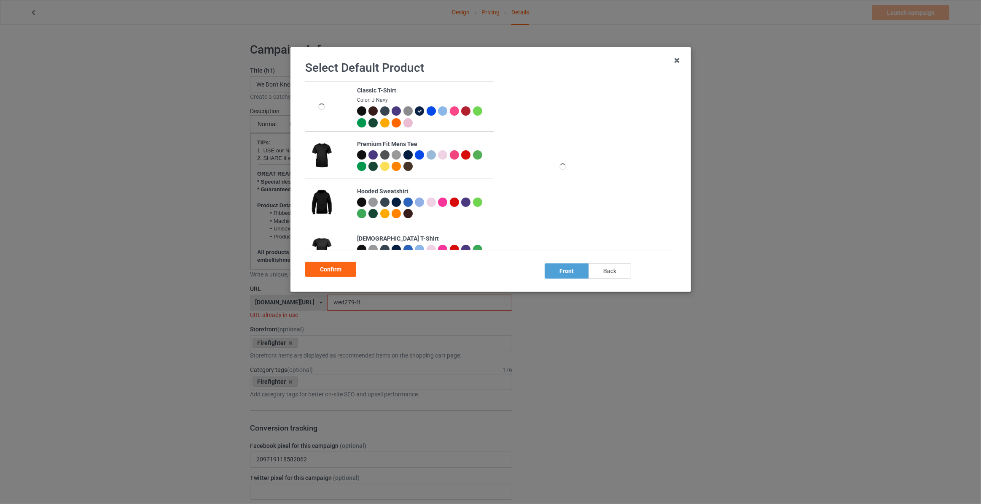
click at [614, 271] on div "back" at bounding box center [610, 270] width 43 height 15
click at [339, 271] on div "Confirm" at bounding box center [330, 268] width 51 height 15
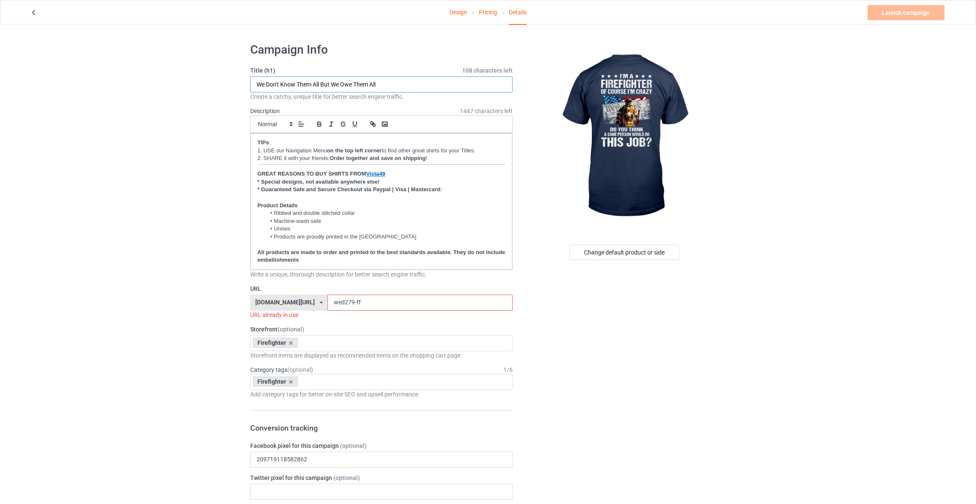
click at [318, 82] on input "We Don't Know Them All But We Owe Them All" at bounding box center [381, 84] width 262 height 16
type input "I'm A Firefighter Of COurse I'm Crazy Do You Think A Sane Person Would Do This …"
drag, startPoint x: 362, startPoint y: 304, endPoint x: 85, endPoint y: 271, distance: 279.4
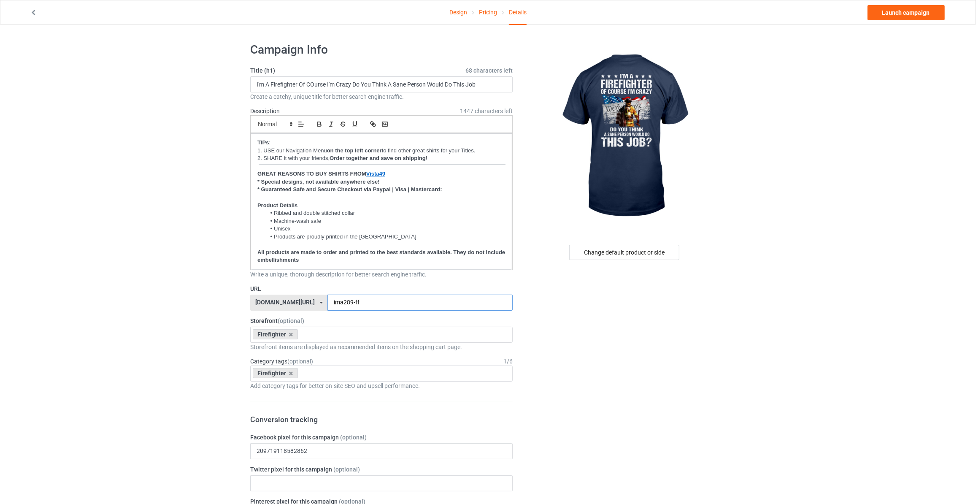
type input "ima289-ff"
click at [899, 11] on link "Launch campaign" at bounding box center [905, 12] width 77 height 15
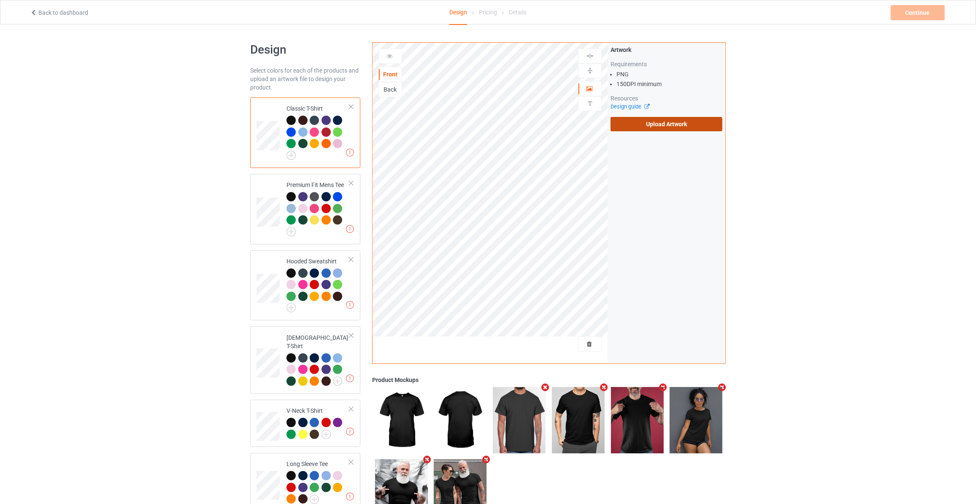
click at [660, 126] on label "Upload Artwork" at bounding box center [666, 124] width 112 height 14
click at [0, 0] on input "Upload Artwork" at bounding box center [0, 0] width 0 height 0
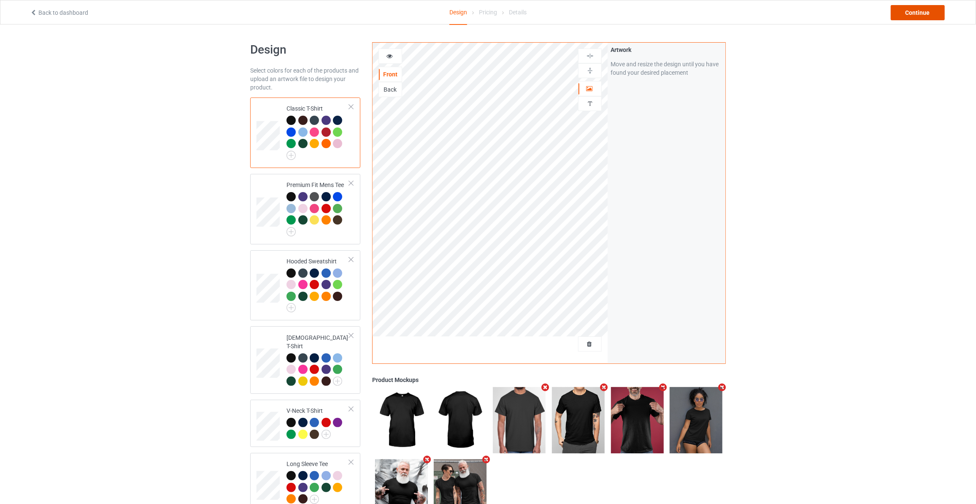
click at [927, 8] on div "Continue" at bounding box center [917, 12] width 54 height 15
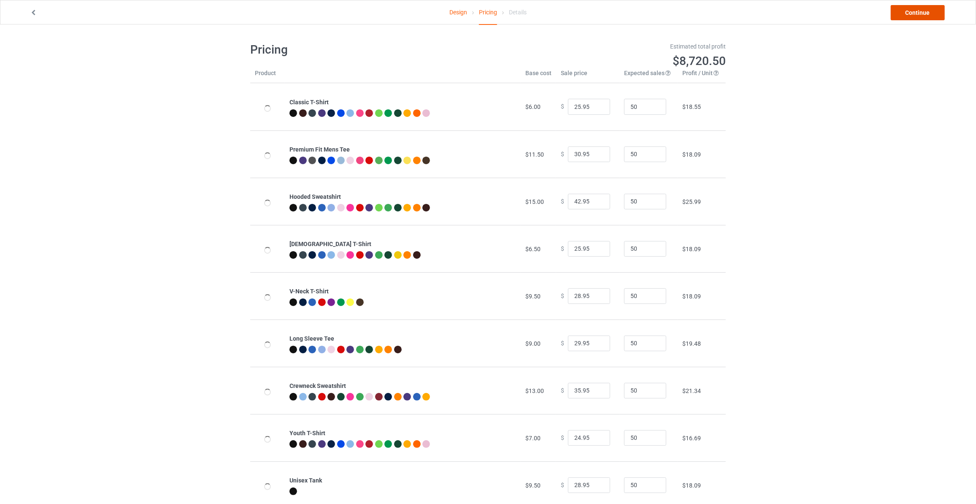
click at [927, 8] on link "Continue" at bounding box center [917, 12] width 54 height 15
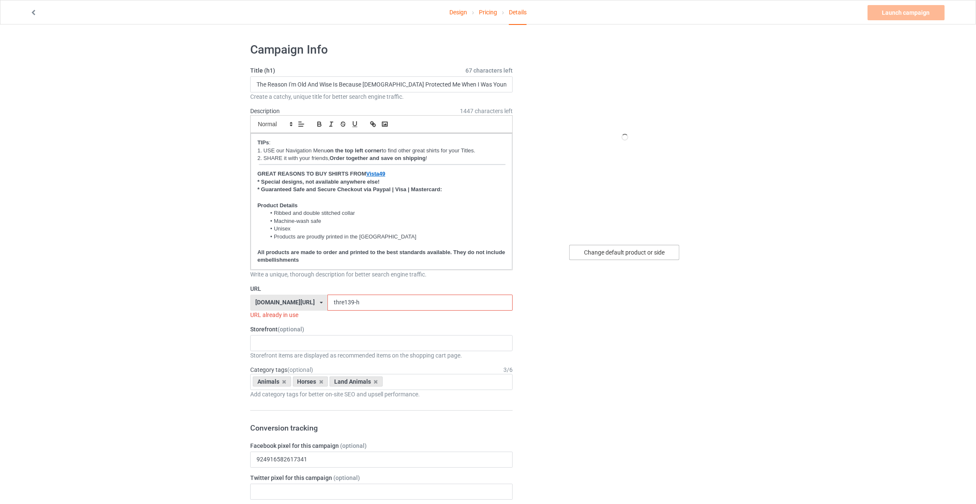
click at [585, 250] on div "Change default product or side" at bounding box center [624, 252] width 110 height 15
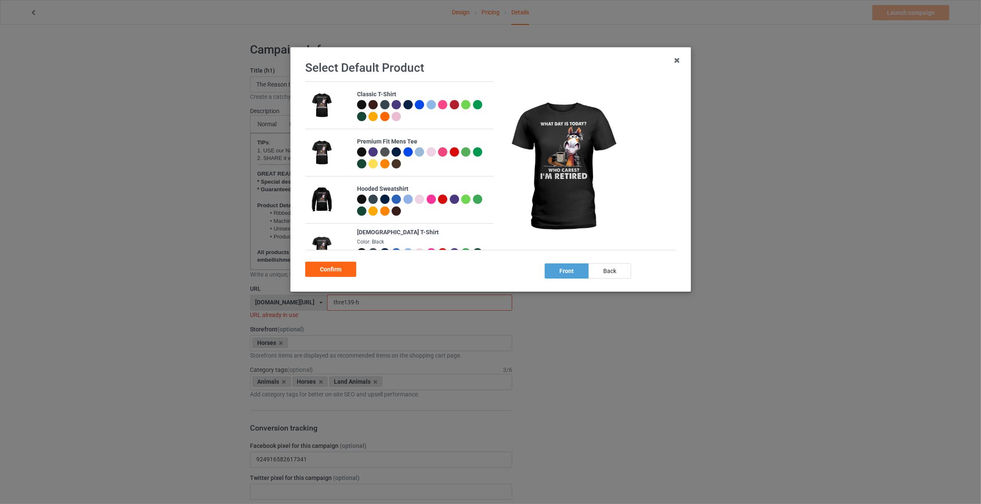
click at [360, 105] on div at bounding box center [361, 104] width 9 height 9
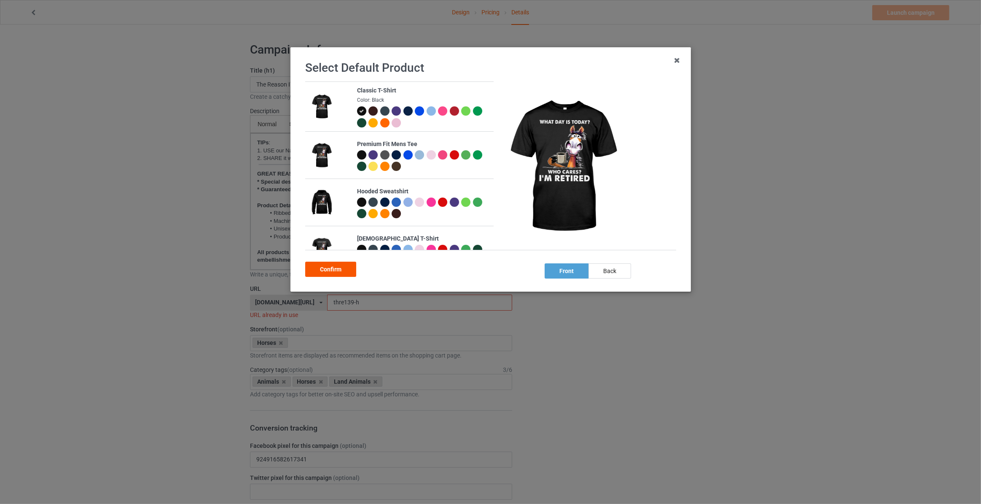
click at [319, 266] on div "Confirm" at bounding box center [330, 268] width 51 height 15
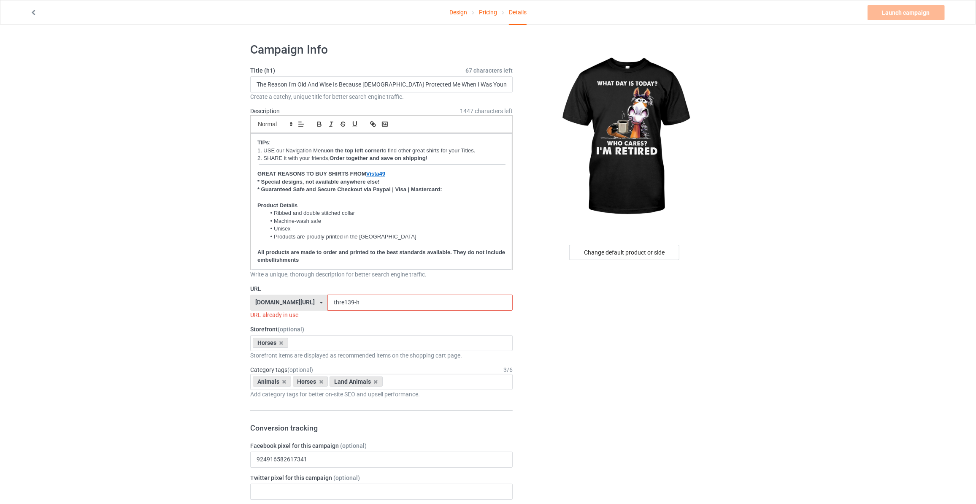
drag, startPoint x: 168, startPoint y: 118, endPoint x: 129, endPoint y: 51, distance: 77.3
click at [341, 84] on input "The Reason I'm Old And Wise Is Because [DEMOGRAPHIC_DATA] Protected Me When I W…" at bounding box center [381, 84] width 262 height 16
type input "What Day Is To Day Who Cares I'm Retired"
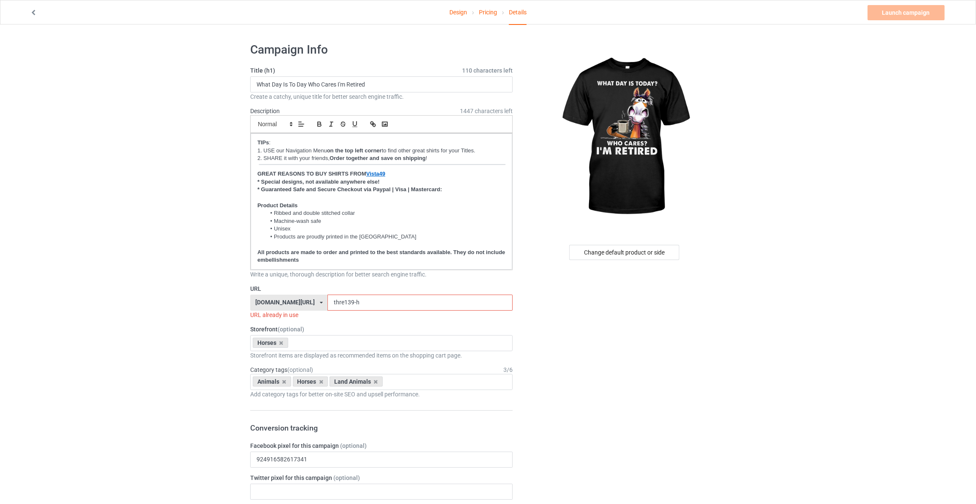
drag, startPoint x: 355, startPoint y: 298, endPoint x: 145, endPoint y: 302, distance: 209.7
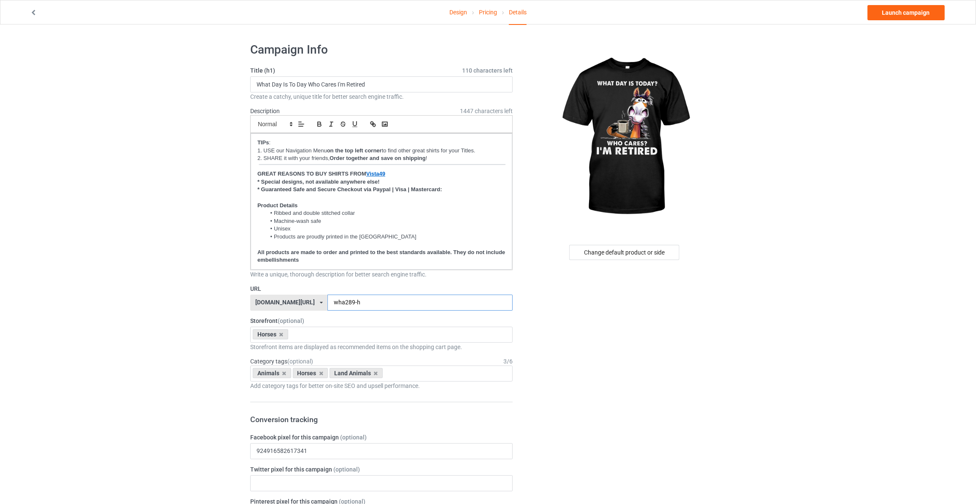
type input "wha289-h"
click at [148, 216] on div "Design Pricing Details Launch campaign Campaign Info Title (h1) 110 characters …" at bounding box center [488, 511] width 976 height 975
click at [766, 137] on div "Design Pricing Details Launch campaign Campaign Info Title (h1) 110 characters …" at bounding box center [488, 511] width 976 height 975
click at [841, 97] on div "Design Pricing Details Launch campaign Campaign Info Title (h1) 110 characters …" at bounding box center [488, 511] width 976 height 975
click at [899, 8] on link "Launch campaign" at bounding box center [905, 12] width 77 height 15
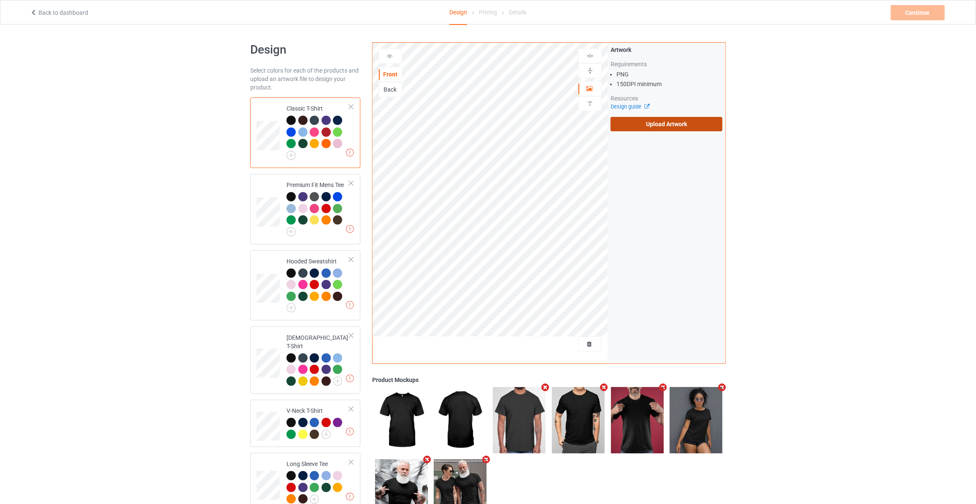
click at [668, 129] on label "Upload Artwork" at bounding box center [666, 124] width 112 height 14
click at [0, 0] on input "Upload Artwork" at bounding box center [0, 0] width 0 height 0
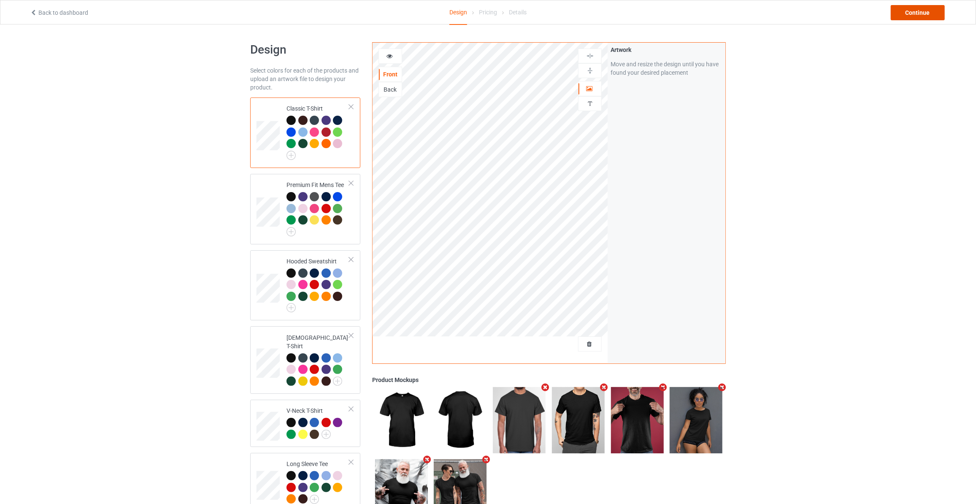
click at [920, 11] on div "Continue" at bounding box center [917, 12] width 54 height 15
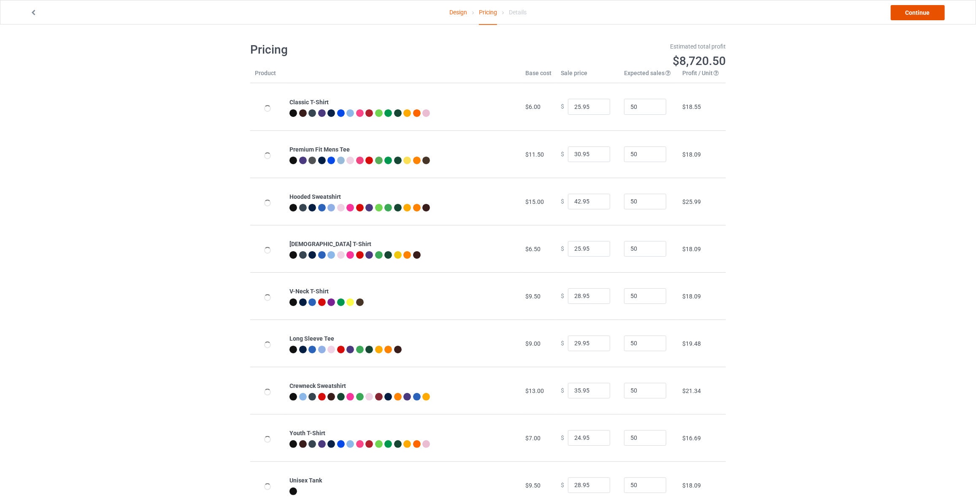
click at [920, 11] on link "Continue" at bounding box center [917, 12] width 54 height 15
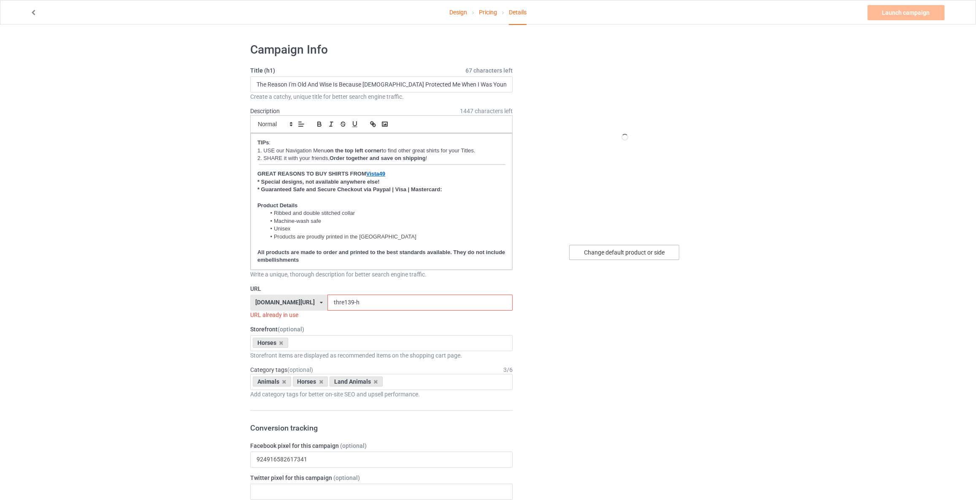
click at [590, 254] on div "Change default product or side" at bounding box center [624, 252] width 110 height 15
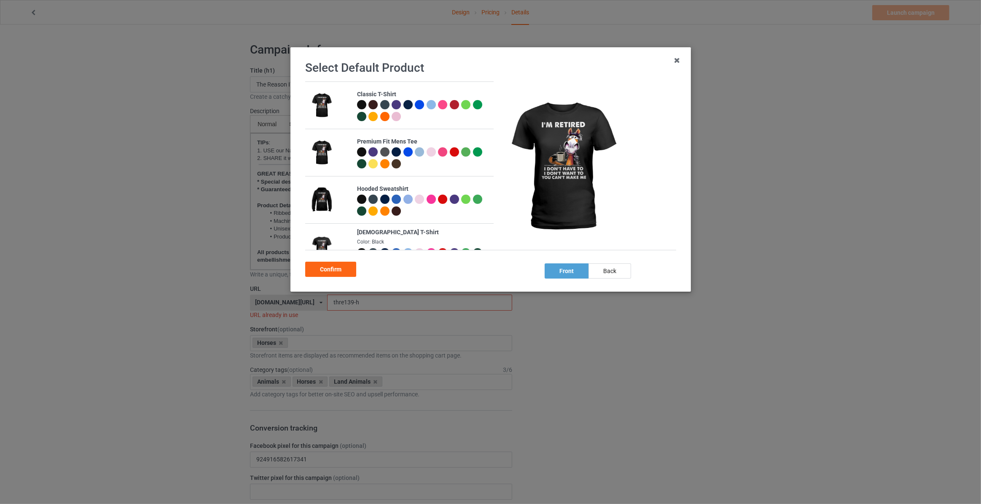
click at [358, 105] on div at bounding box center [361, 104] width 9 height 9
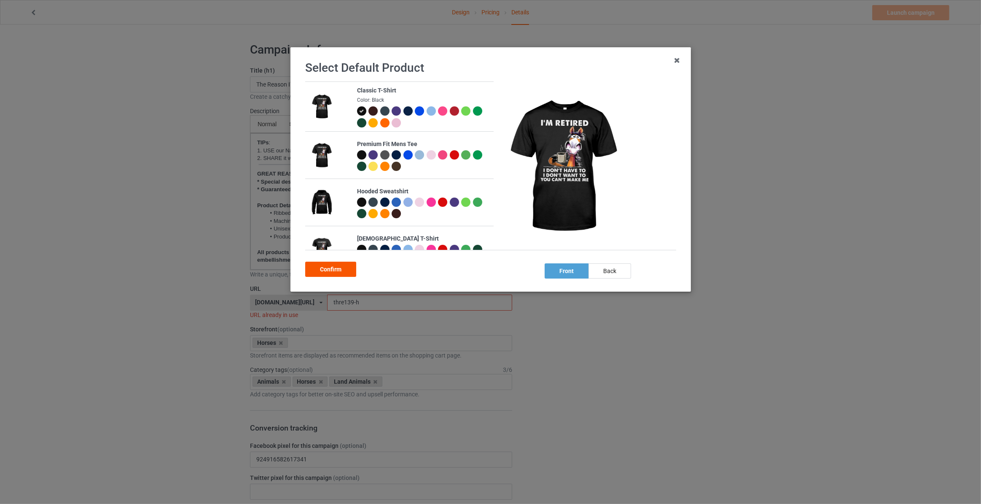
click at [336, 267] on div "Confirm" at bounding box center [330, 268] width 51 height 15
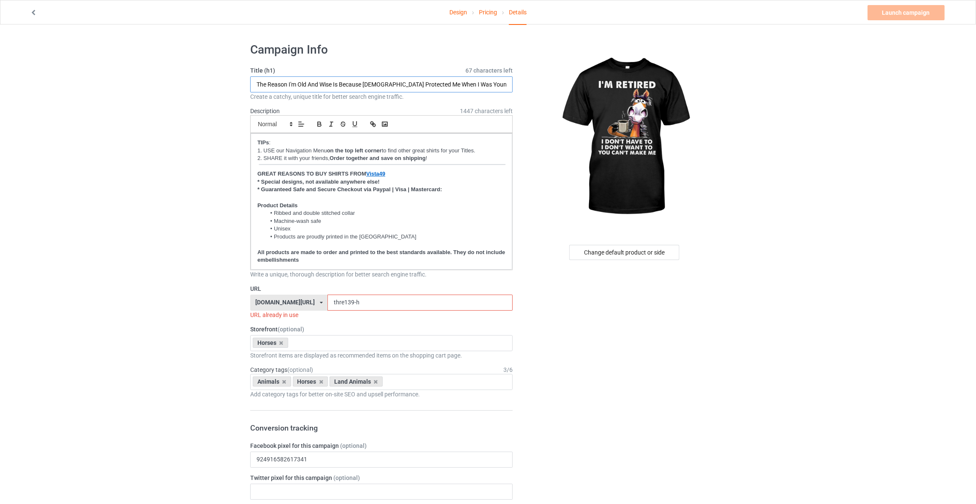
click at [391, 89] on input "The Reason I'm Old And Wise Is Because [DEMOGRAPHIC_DATA] Protected Me When I W…" at bounding box center [381, 84] width 262 height 16
type input "I'm Retired I Don't Have To I Don't Want To You Can't Make Me"
drag, startPoint x: 340, startPoint y: 302, endPoint x: 196, endPoint y: 302, distance: 143.8
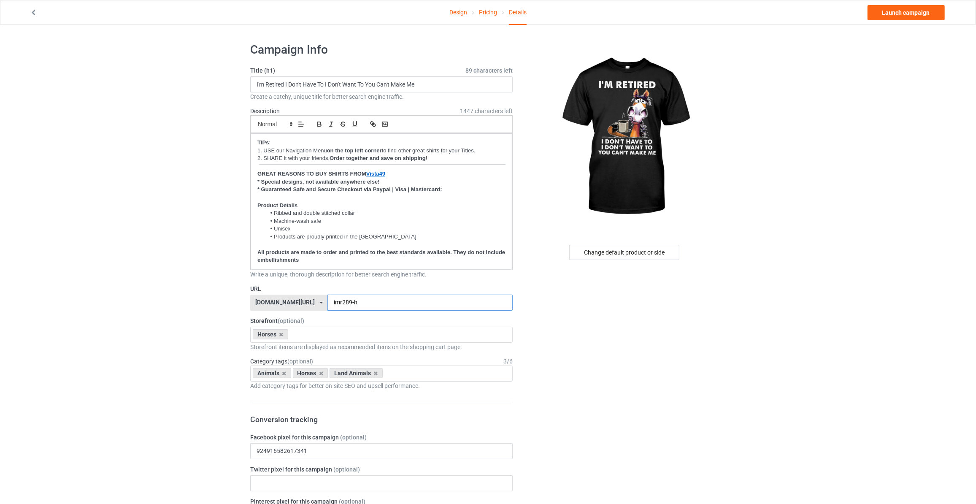
type input "imr289-h"
click at [853, 132] on div "Design Pricing Details Launch campaign Campaign Info Title (h1) 89 characters l…" at bounding box center [488, 511] width 976 height 975
click at [892, 13] on link "Launch campaign" at bounding box center [905, 12] width 77 height 15
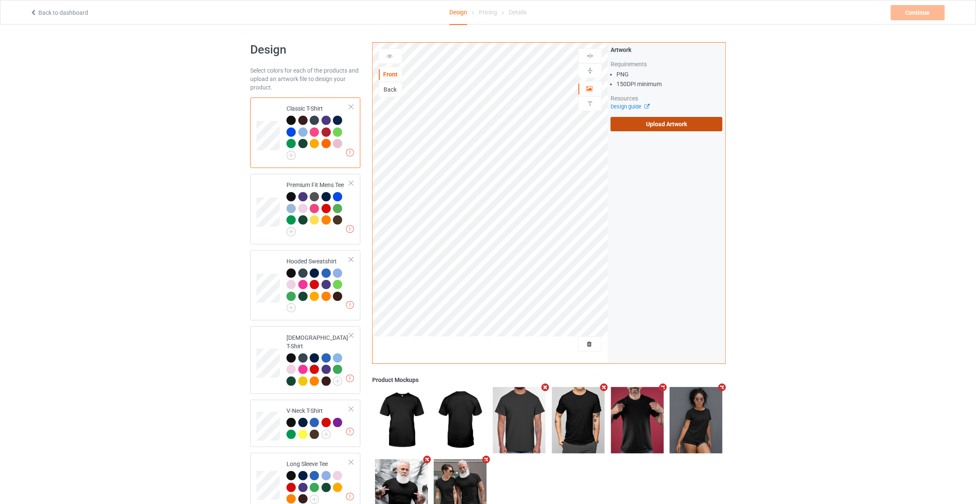
click at [663, 130] on label "Upload Artwork" at bounding box center [666, 124] width 112 height 14
click at [0, 0] on input "Upload Artwork" at bounding box center [0, 0] width 0 height 0
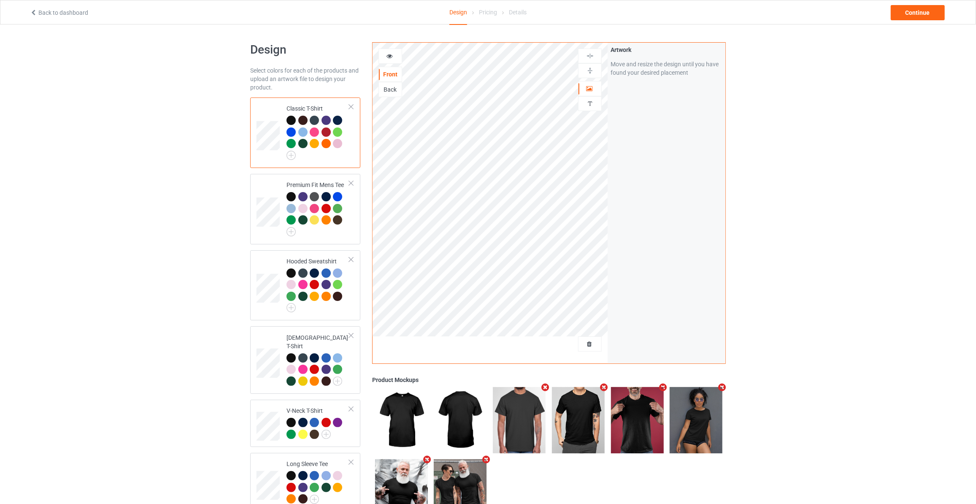
click at [921, 20] on div "Back to dashboard Design Pricing Details Continue" at bounding box center [487, 12] width 927 height 24
click at [926, 16] on div "Continue" at bounding box center [917, 12] width 54 height 15
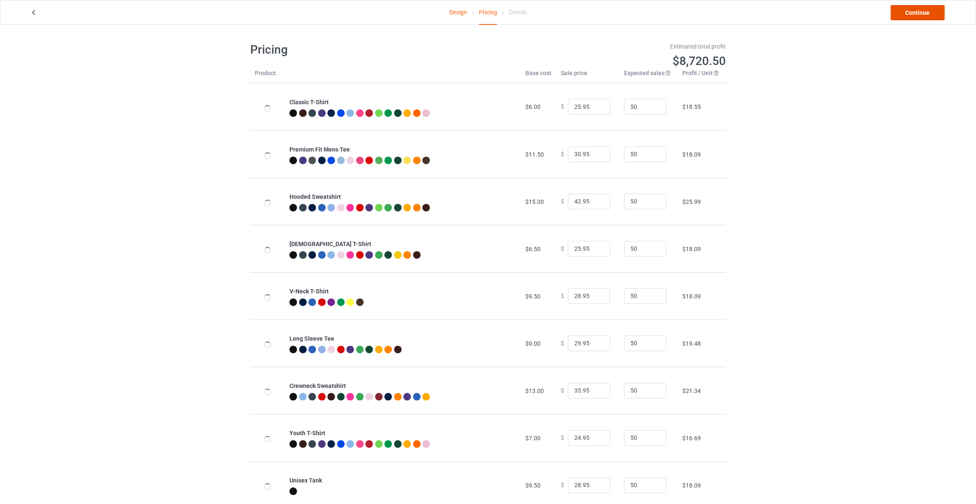
click at [926, 16] on link "Continue" at bounding box center [917, 12] width 54 height 15
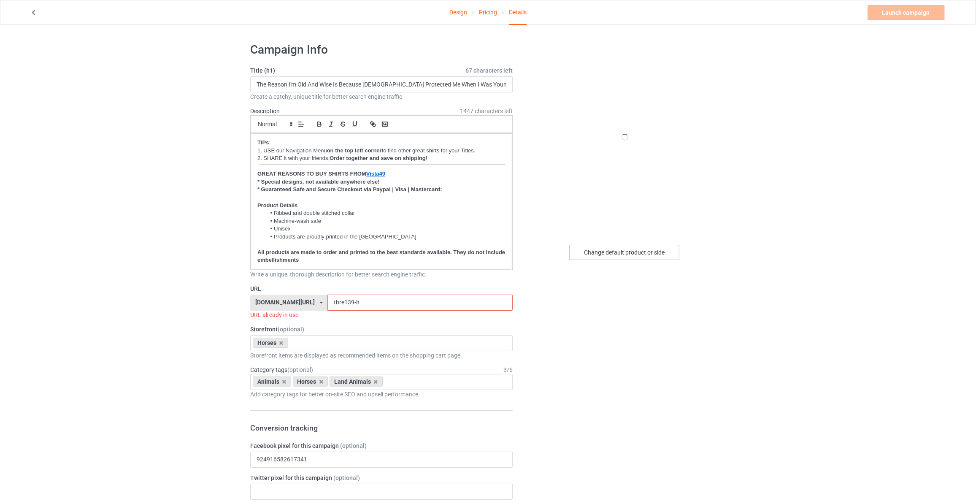
click at [608, 246] on div "Change default product or side" at bounding box center [624, 252] width 110 height 15
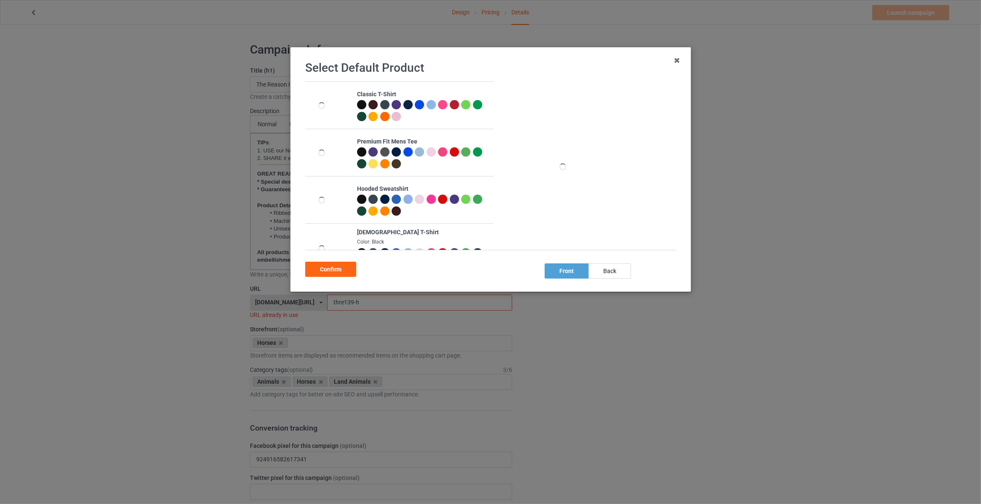
click at [359, 106] on div at bounding box center [361, 104] width 9 height 9
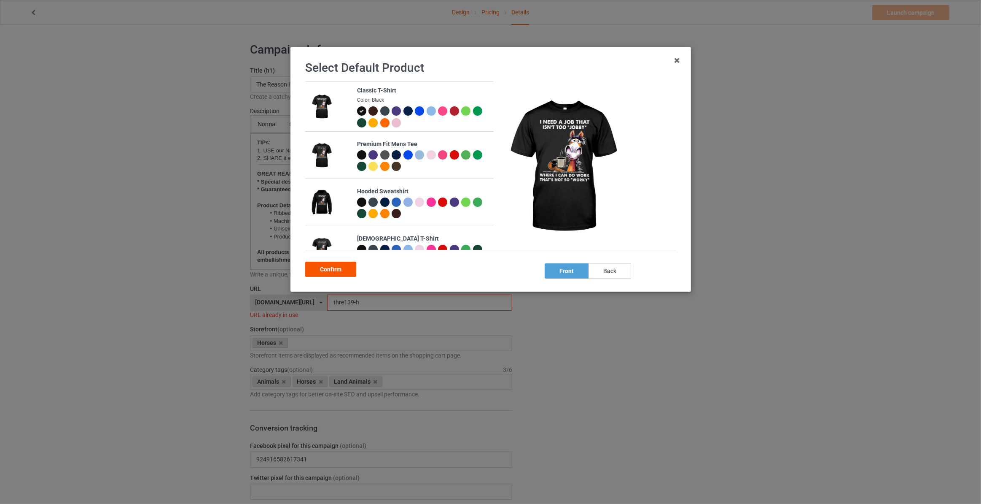
click at [341, 265] on div "Confirm" at bounding box center [330, 268] width 51 height 15
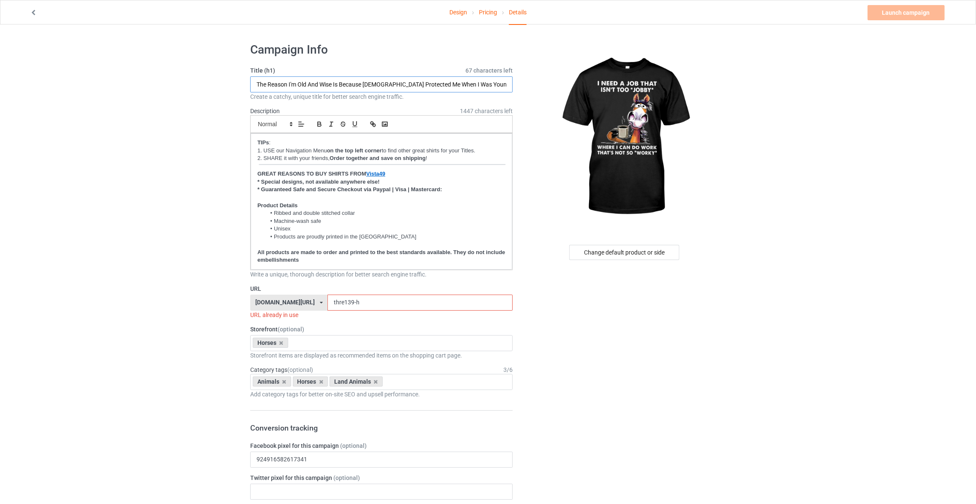
click at [318, 83] on input "The Reason I'm Old And Wise Is Because [DEMOGRAPHIC_DATA] Protected Me When I W…" at bounding box center [381, 84] width 262 height 16
type input "I"
type input "I Need A Job That Isn't Too "Jobby" Where U Can Do Work That's Not So "Worky""
drag, startPoint x: 361, startPoint y: 303, endPoint x: 122, endPoint y: 286, distance: 239.3
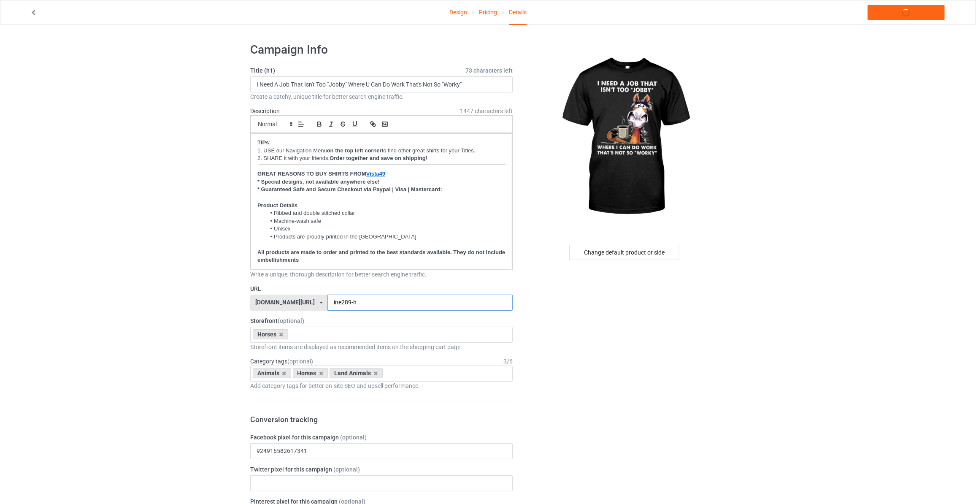
type input "ine289-h"
click at [897, 92] on div "Design Pricing Details Launch campaign Campaign Info Title (h1) 73 characters l…" at bounding box center [488, 511] width 976 height 975
click at [909, 16] on link "Launch campaign" at bounding box center [905, 12] width 77 height 15
